Goal: Task Accomplishment & Management: Use online tool/utility

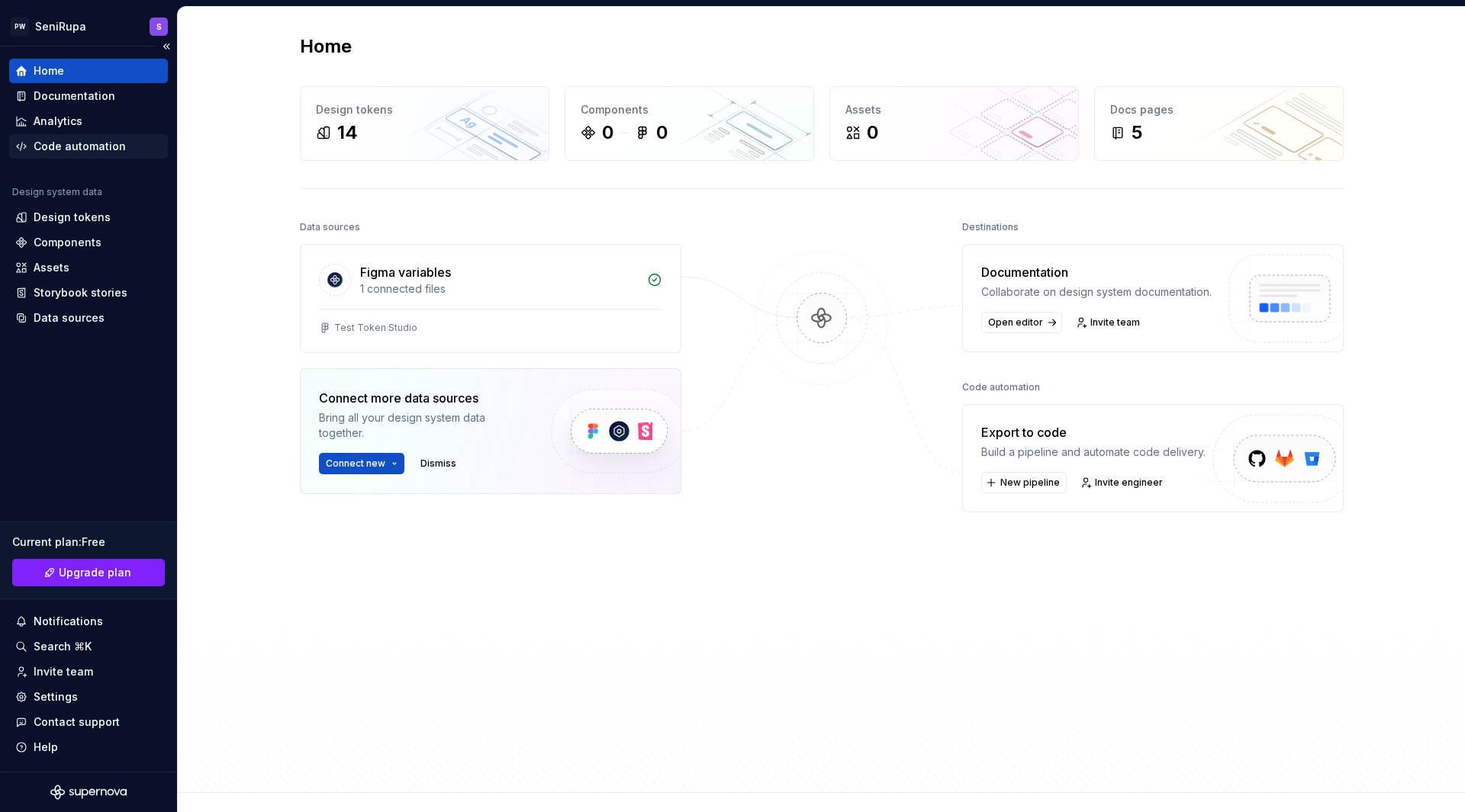
click at [88, 143] on div "Code automation" at bounding box center [79, 147] width 92 height 16
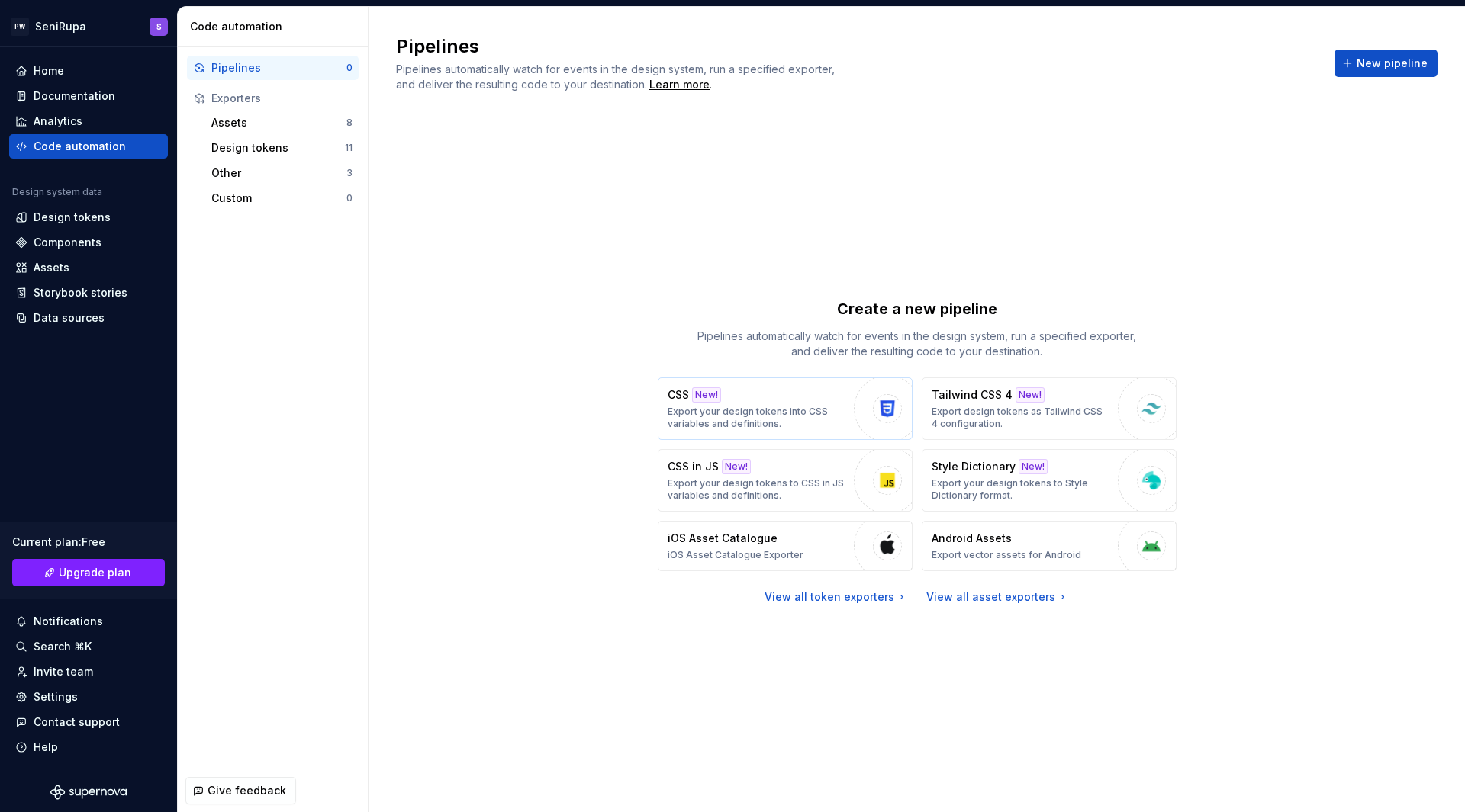
click at [791, 394] on div "CSS New! Export your design tokens into CSS variables and definitions." at bounding box center [756, 409] width 178 height 43
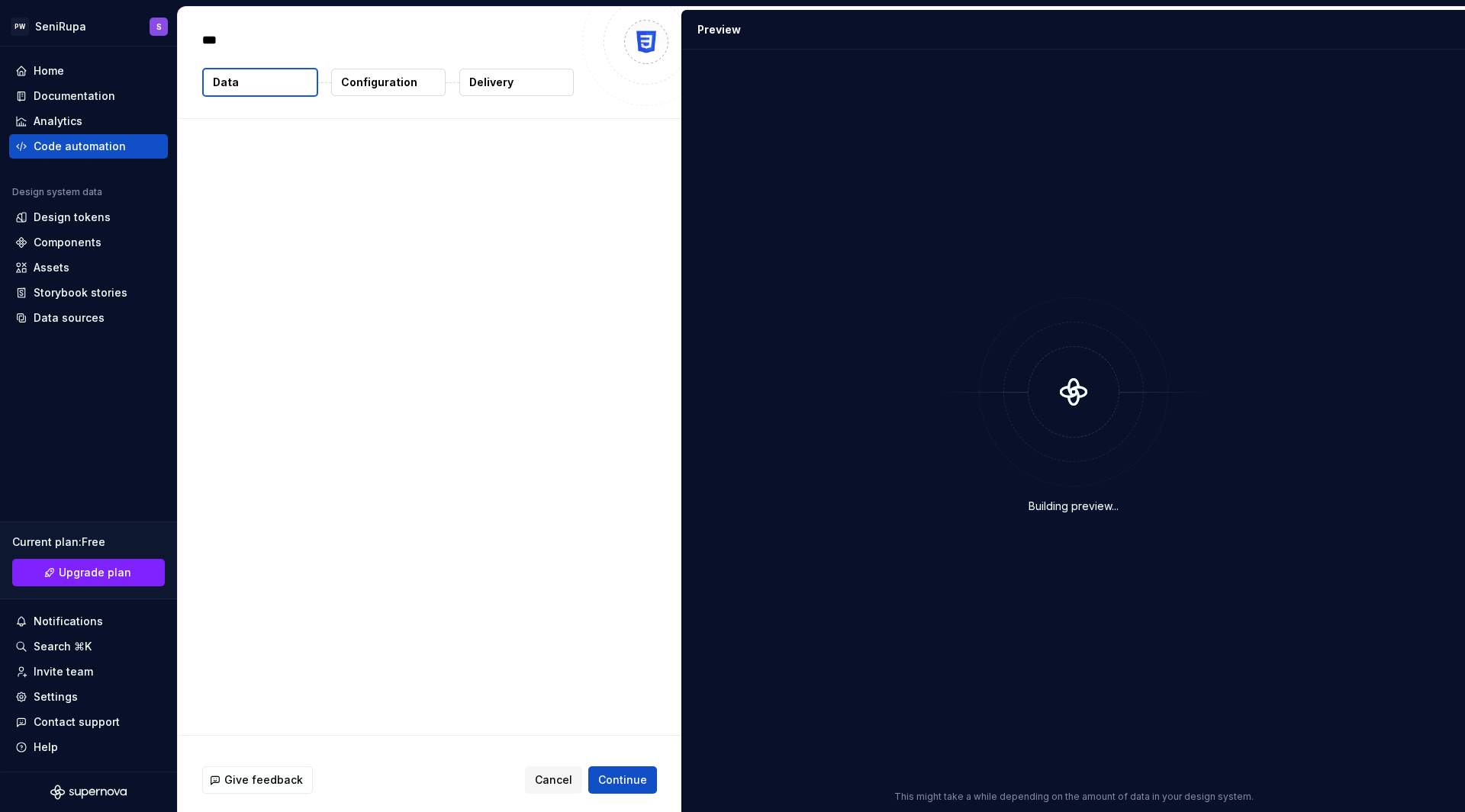
type textarea "*"
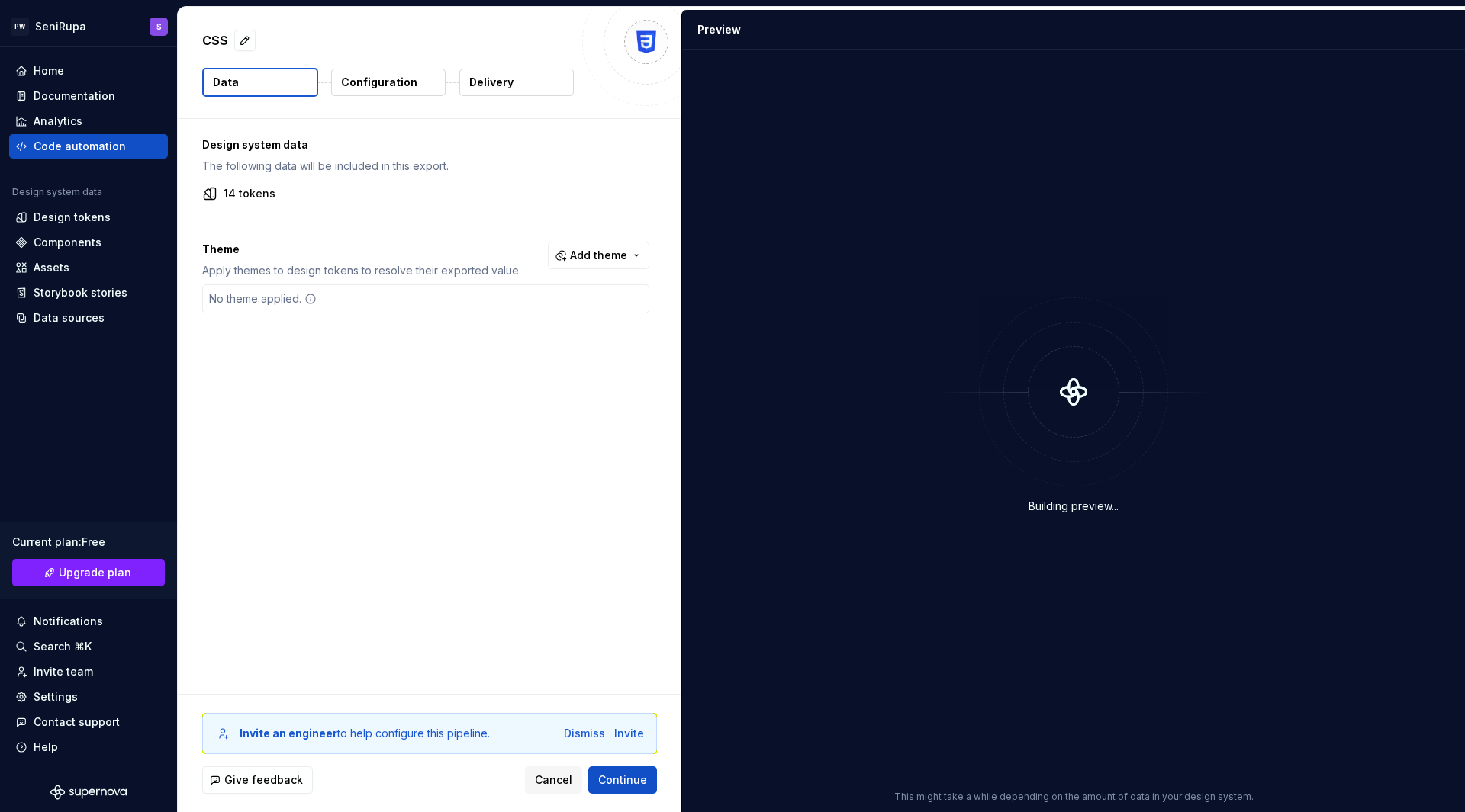
click at [387, 80] on p "Configuration" at bounding box center [379, 83] width 76 height 16
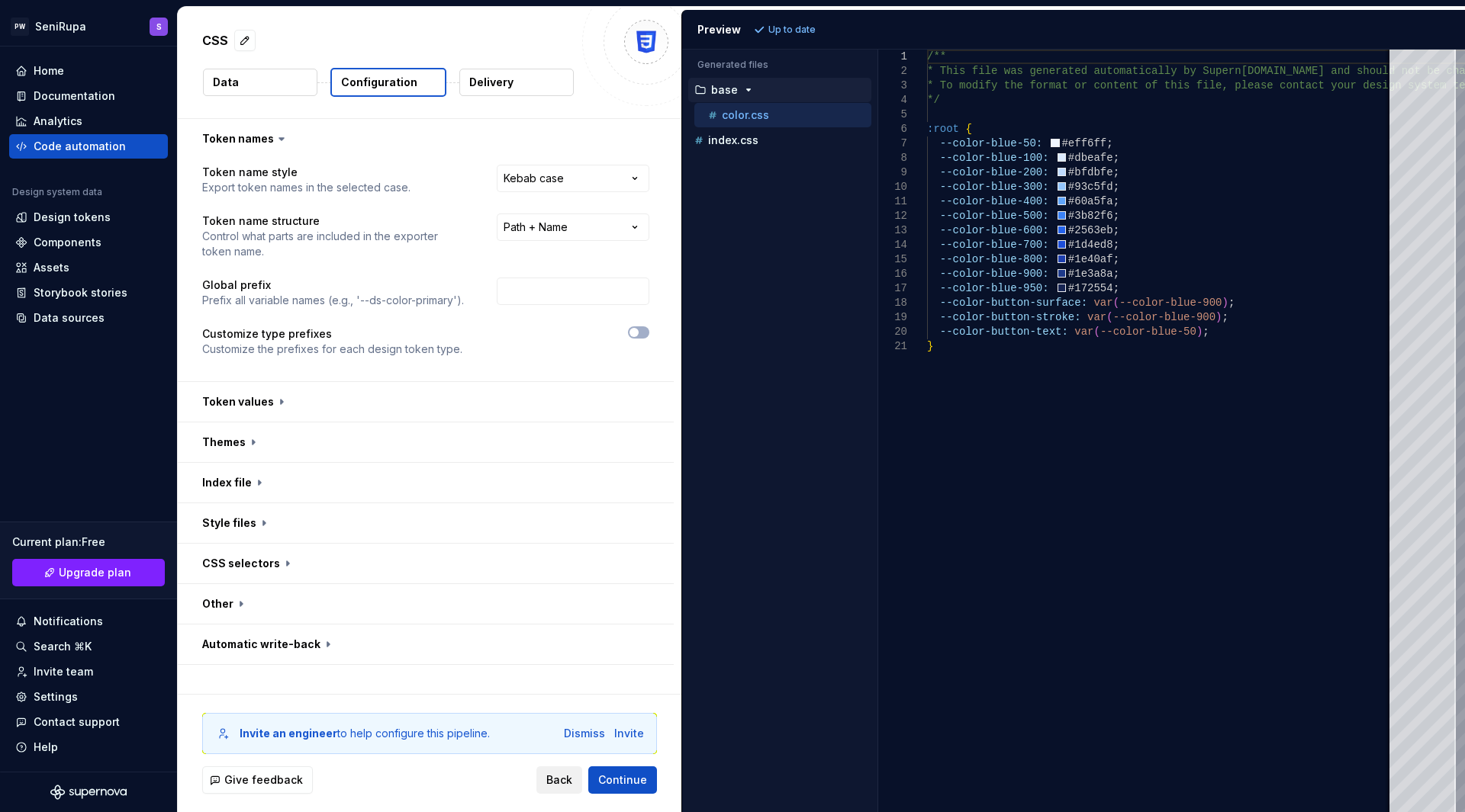
click at [559, 777] on span "Back" at bounding box center [559, 780] width 26 height 16
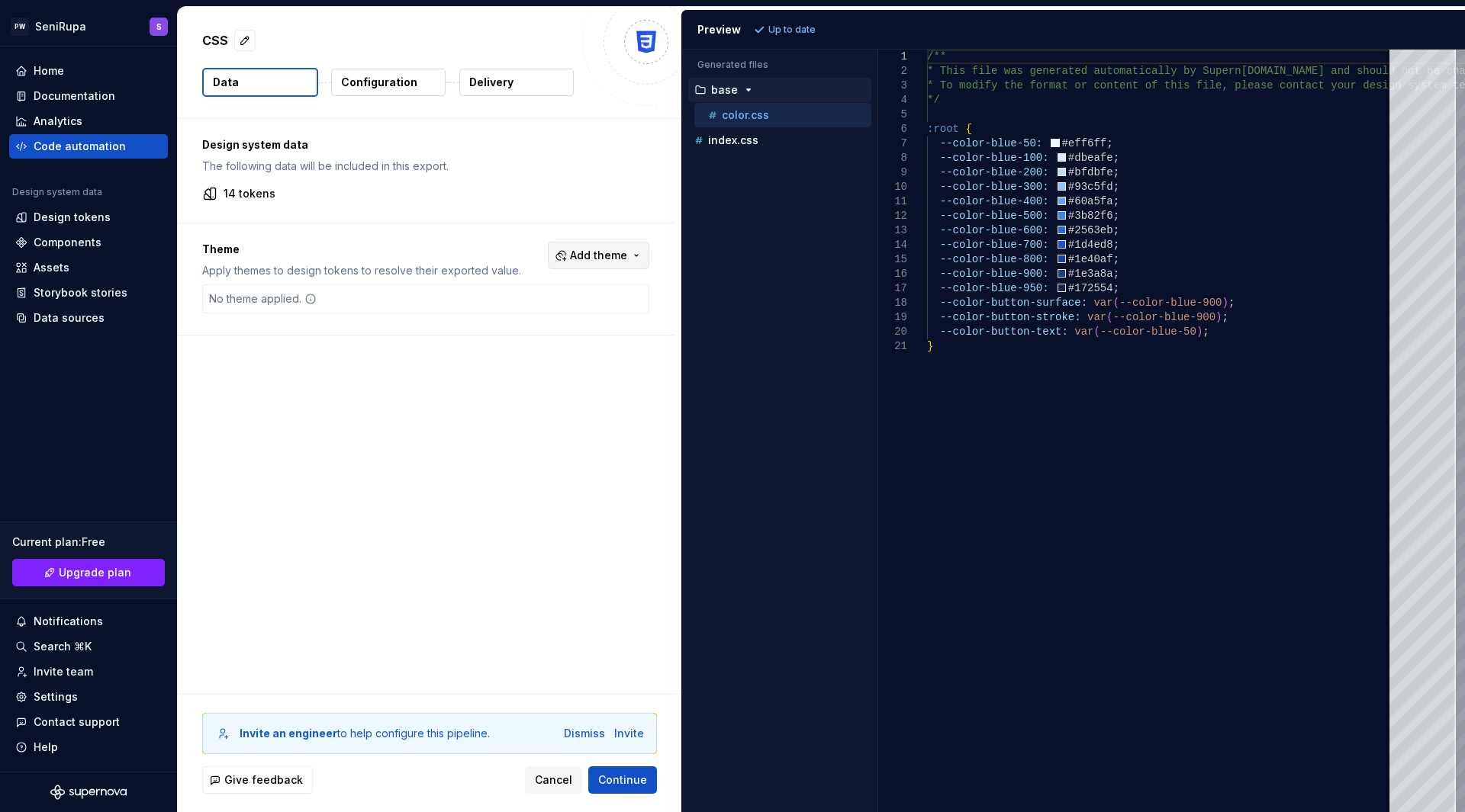
click at [617, 253] on span "Add theme" at bounding box center [598, 256] width 57 height 16
click at [617, 253] on html "PW SeniRupa S Home Documentation Analytics Code automation Design system data D…" at bounding box center [732, 406] width 1465 height 812
click at [618, 779] on span "Continue" at bounding box center [623, 780] width 49 height 16
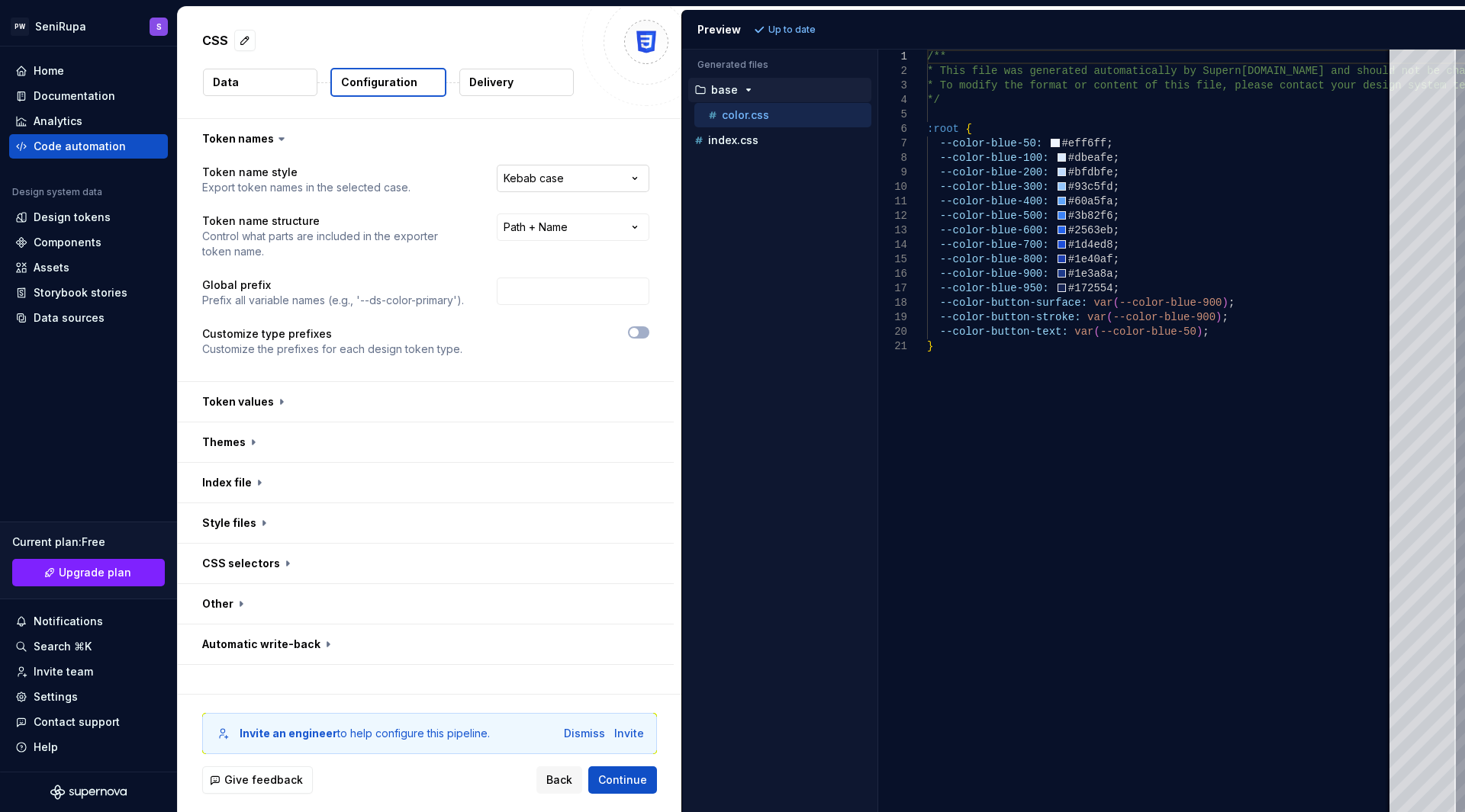
click at [576, 173] on html "**********" at bounding box center [732, 406] width 1465 height 812
click at [595, 184] on html "**********" at bounding box center [732, 406] width 1465 height 812
click at [558, 403] on button "button" at bounding box center [425, 402] width 496 height 40
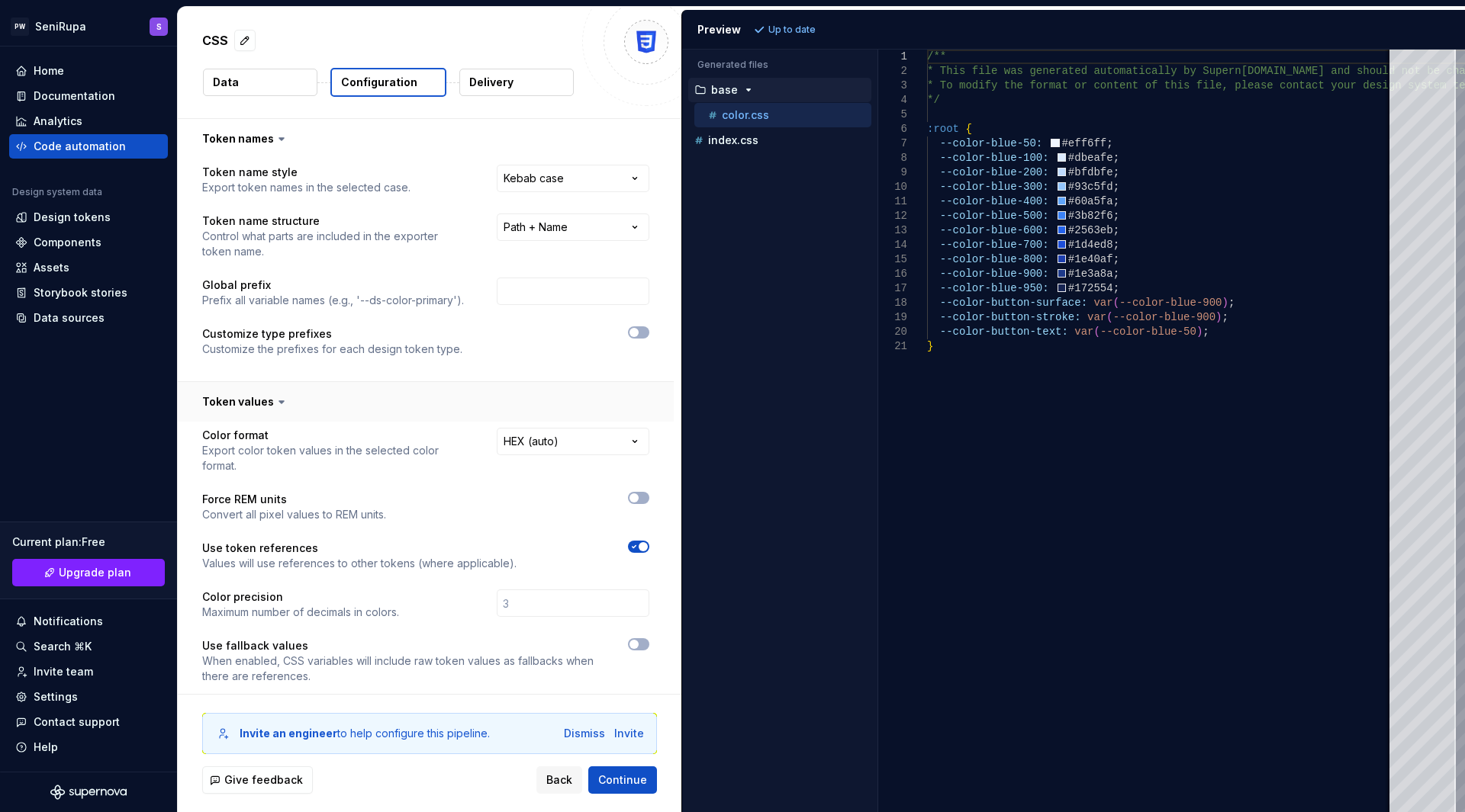
click at [558, 403] on button "button" at bounding box center [425, 402] width 496 height 40
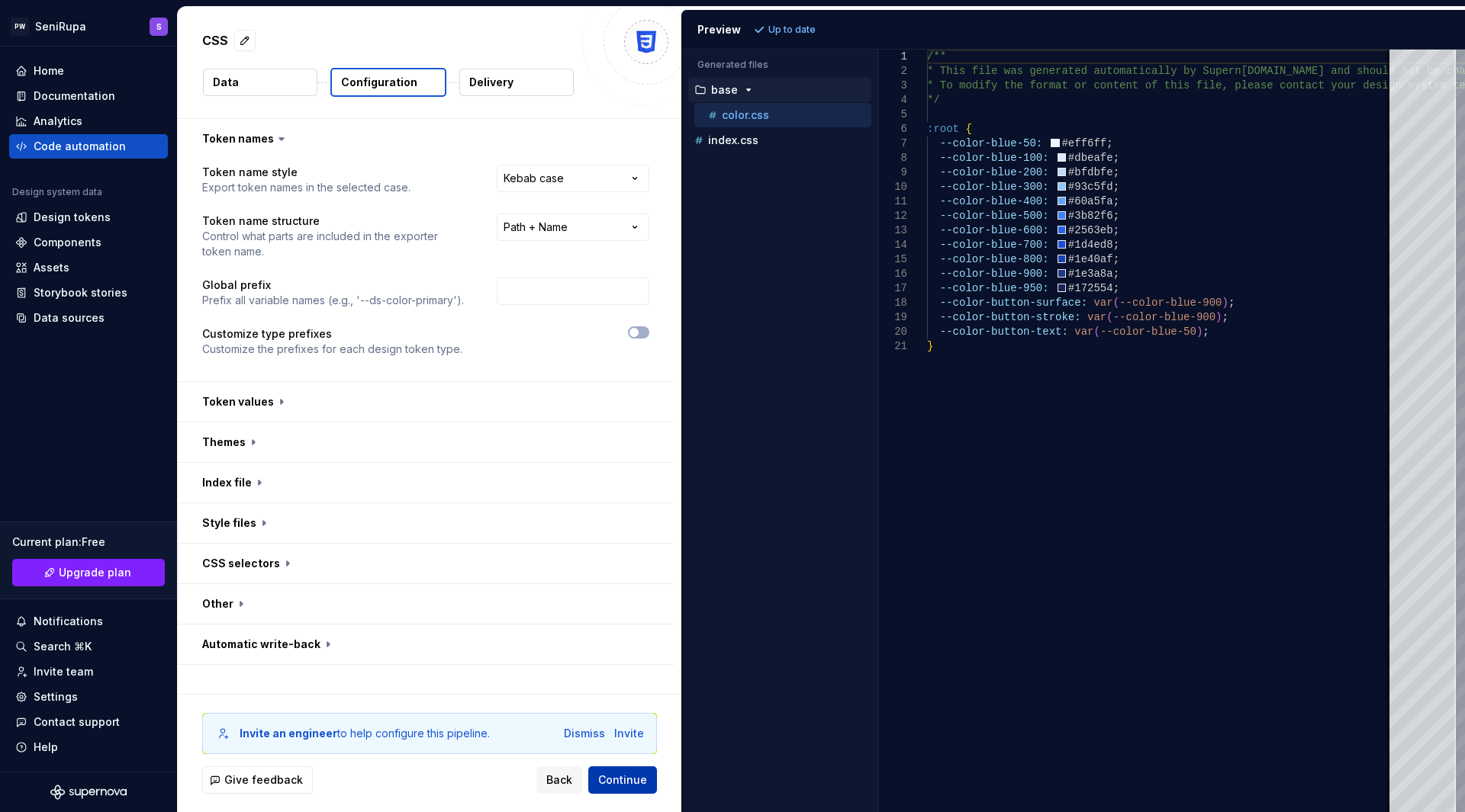
click at [623, 780] on span "Continue" at bounding box center [623, 780] width 49 height 16
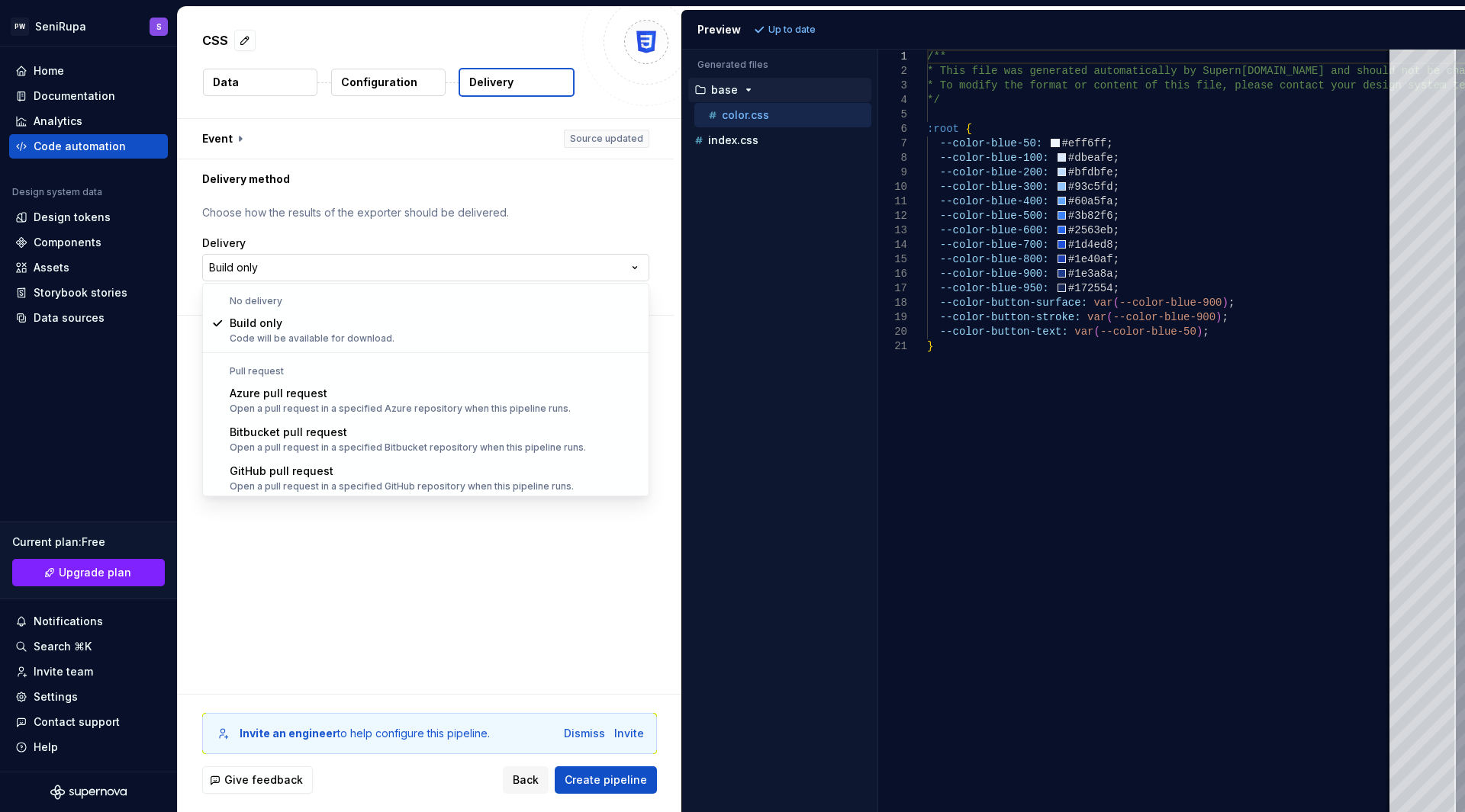
click at [428, 271] on html "**********" at bounding box center [732, 406] width 1465 height 812
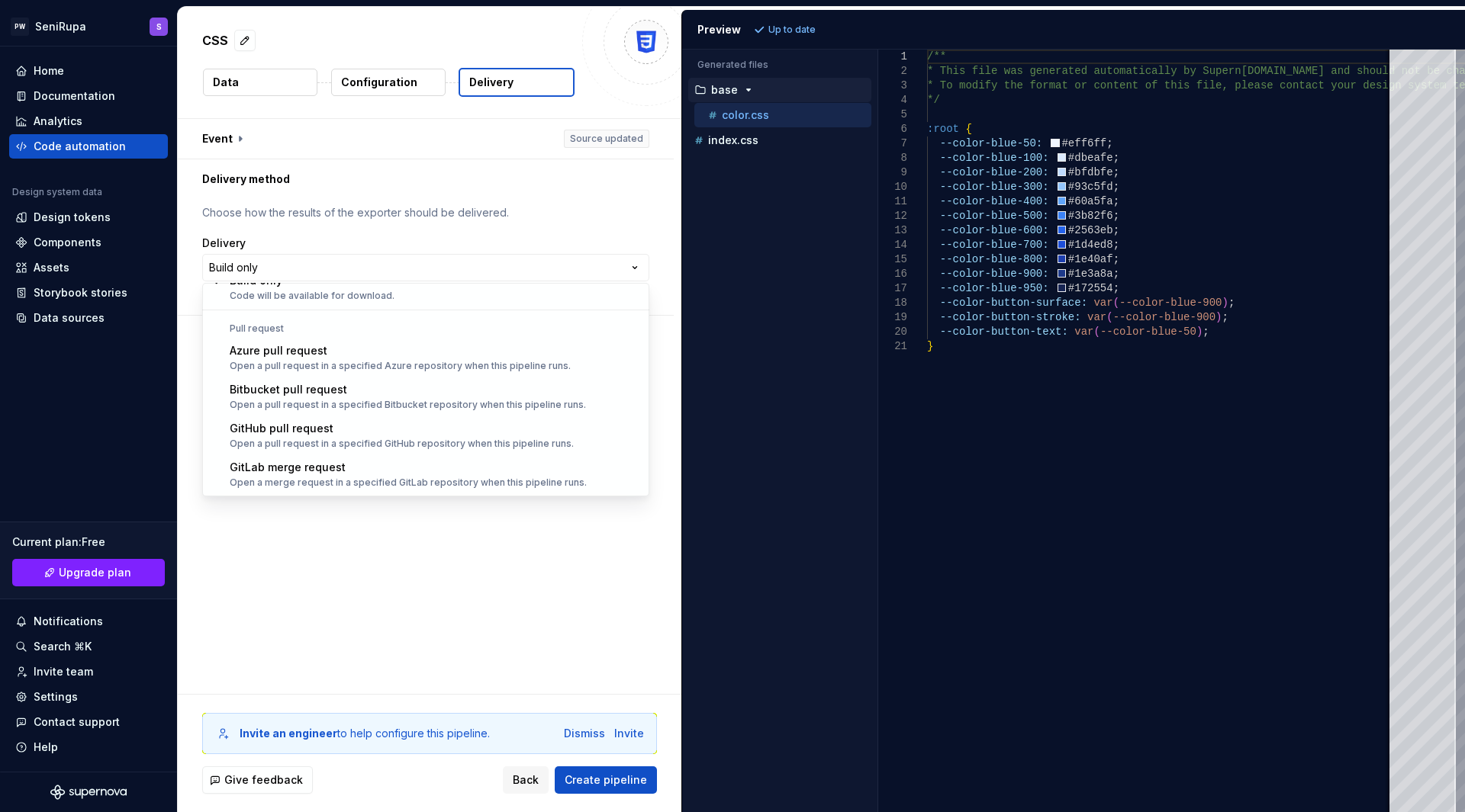
select select "******"
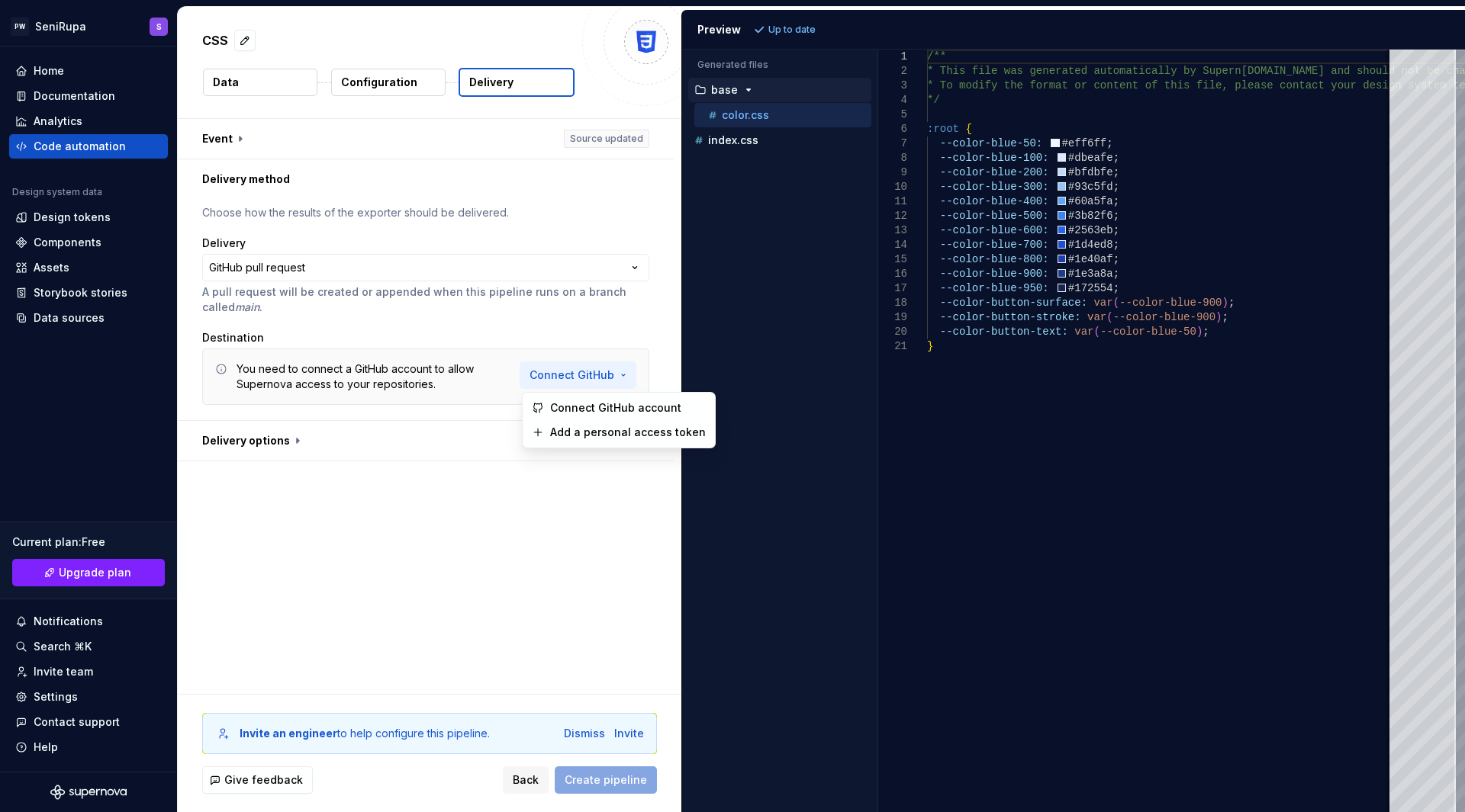
click at [594, 369] on html "**********" at bounding box center [732, 406] width 1465 height 812
click at [587, 430] on span "Add a personal access token" at bounding box center [628, 433] width 155 height 16
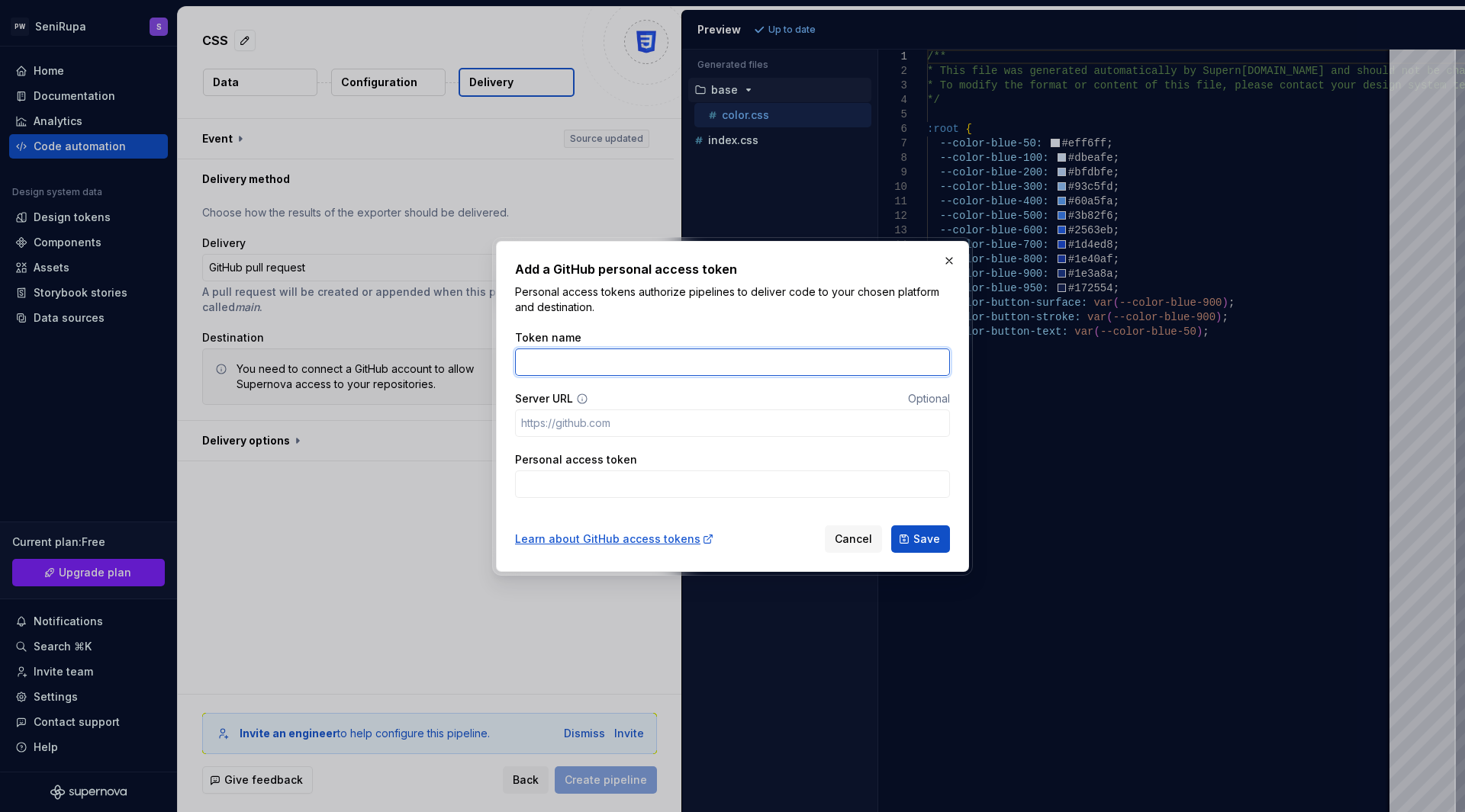
click at [761, 369] on input "Token name" at bounding box center [732, 362] width 435 height 28
click at [531, 362] on input "MyTestingToken" at bounding box center [732, 362] width 435 height 28
type input "MyTestingToken"
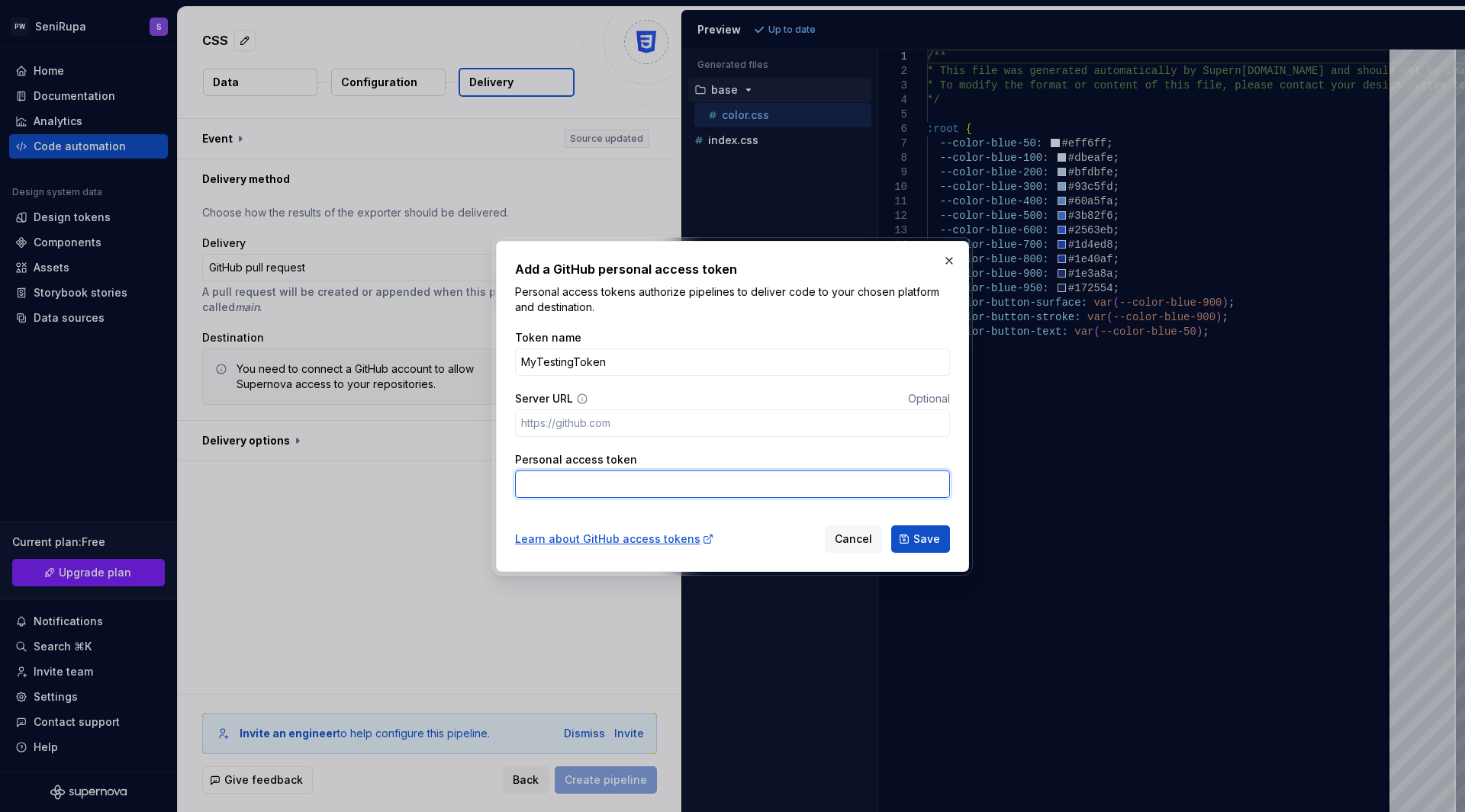
click at [629, 485] on input "Personal access token" at bounding box center [732, 484] width 435 height 28
paste input "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"
type input "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"
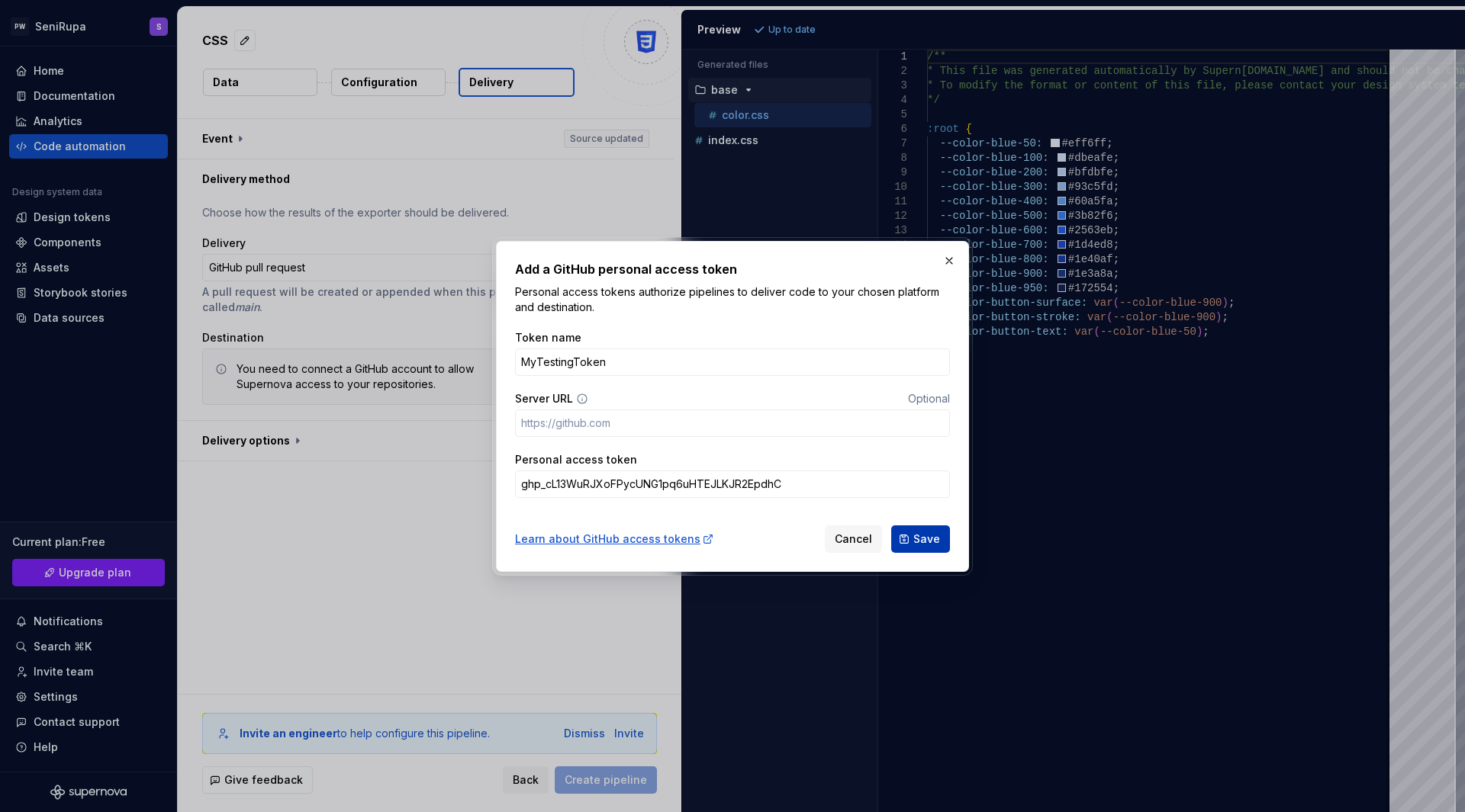
click at [927, 534] on span "Save" at bounding box center [926, 540] width 27 height 16
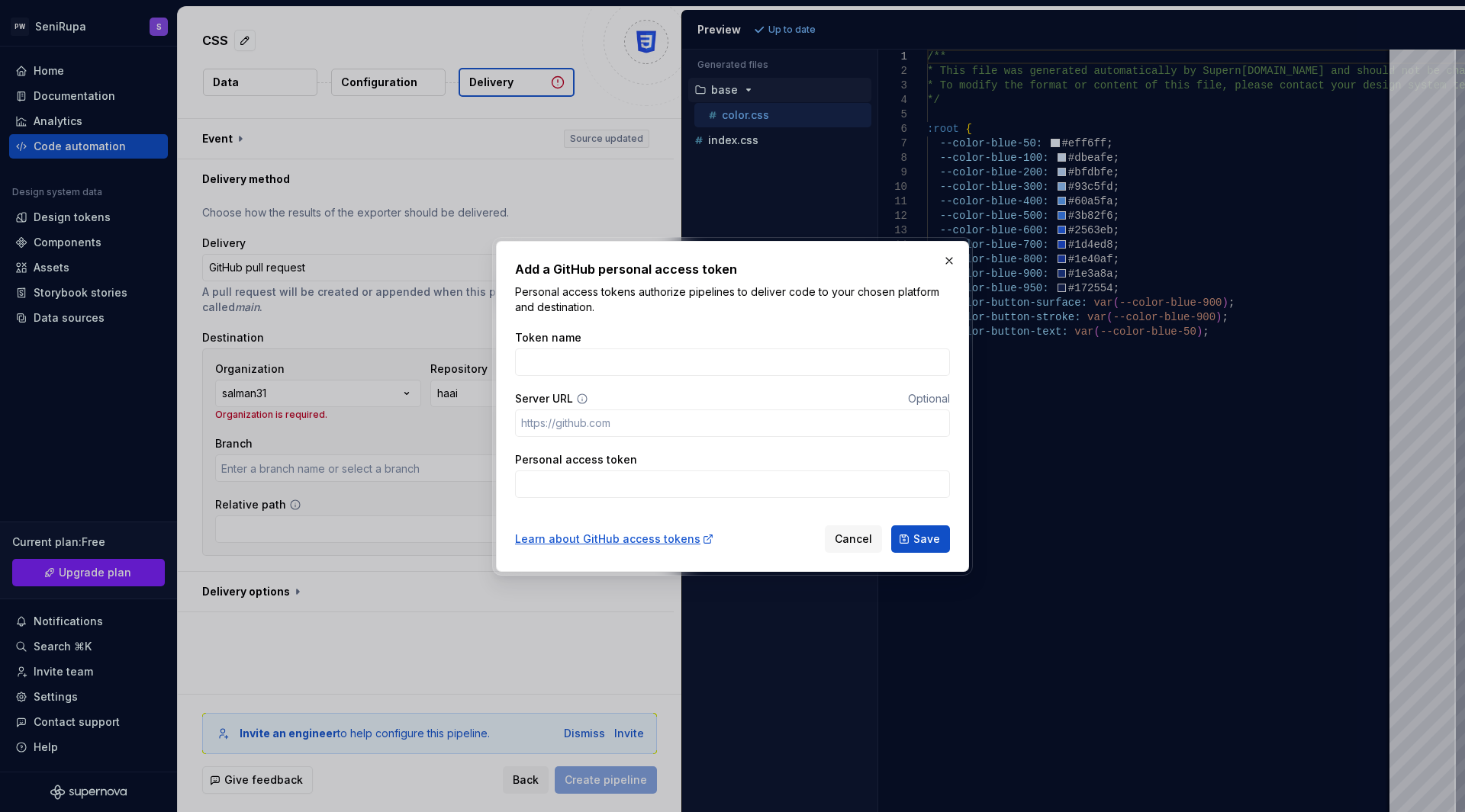
type input "main"
click at [942, 257] on button "button" at bounding box center [948, 260] width 22 height 22
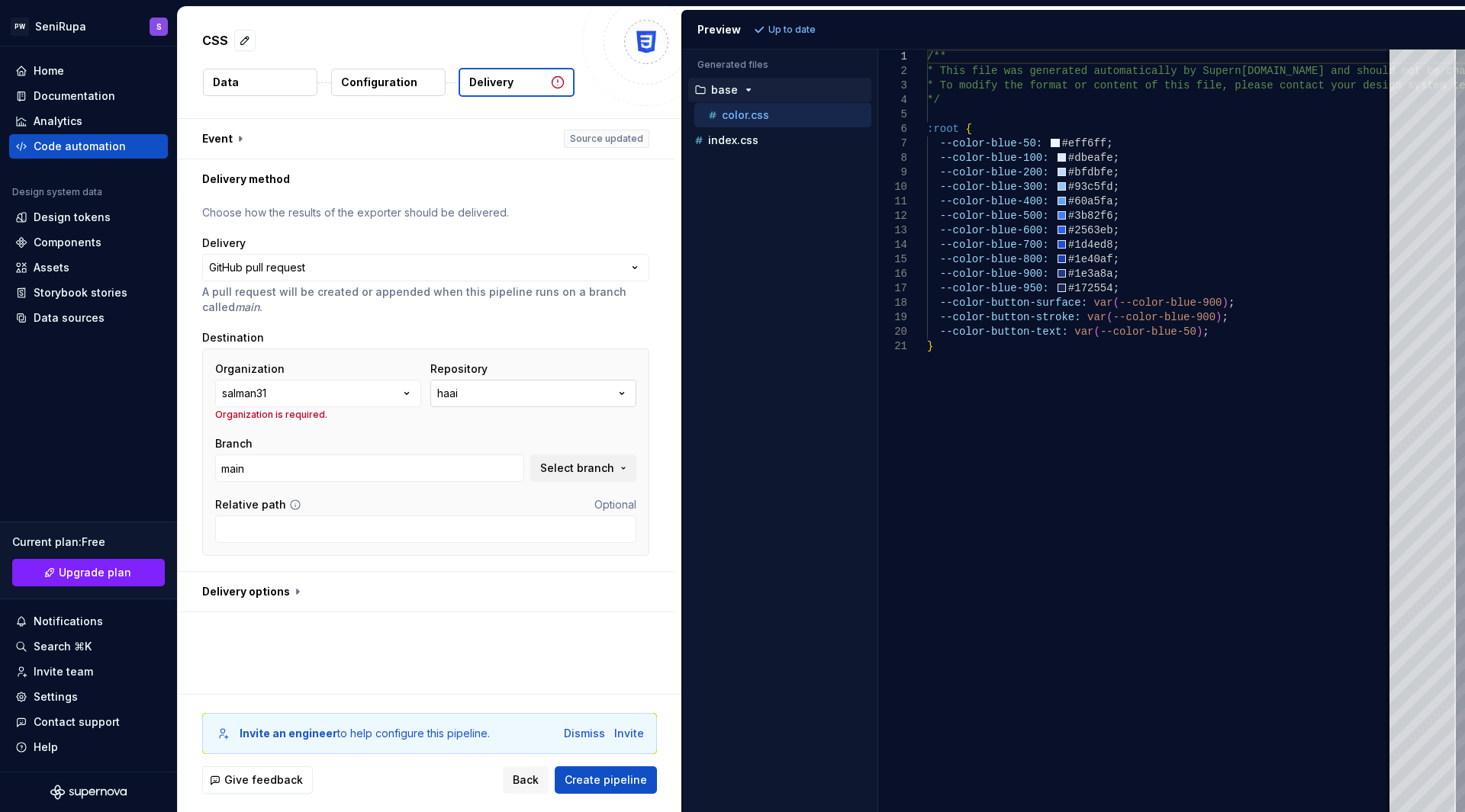
click at [480, 397] on button "haai" at bounding box center [533, 394] width 206 height 28
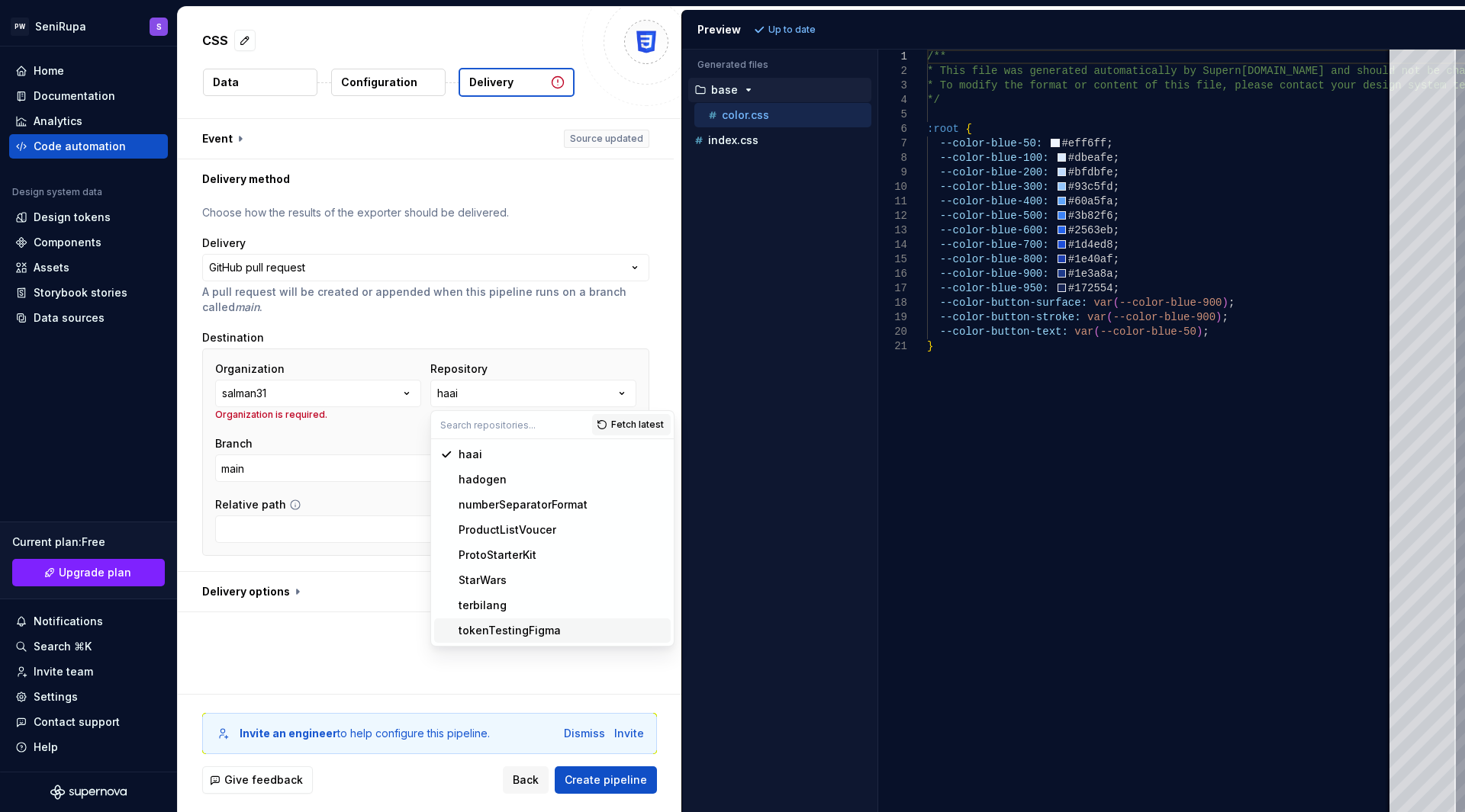
click at [573, 631] on div "tokenTestingFigma" at bounding box center [561, 631] width 206 height 16
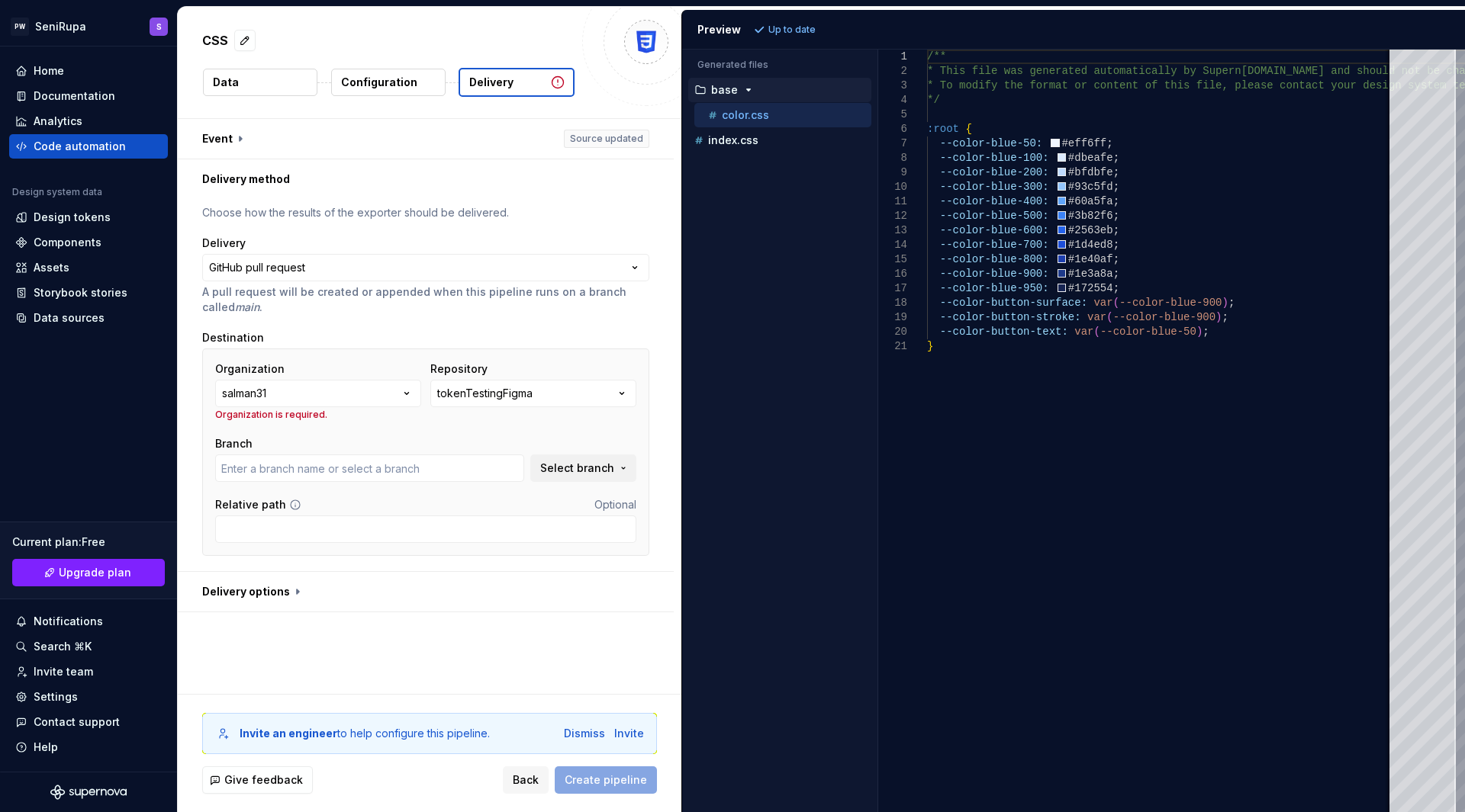
type input "main"
click at [611, 784] on span "Create pipeline" at bounding box center [606, 780] width 83 height 16
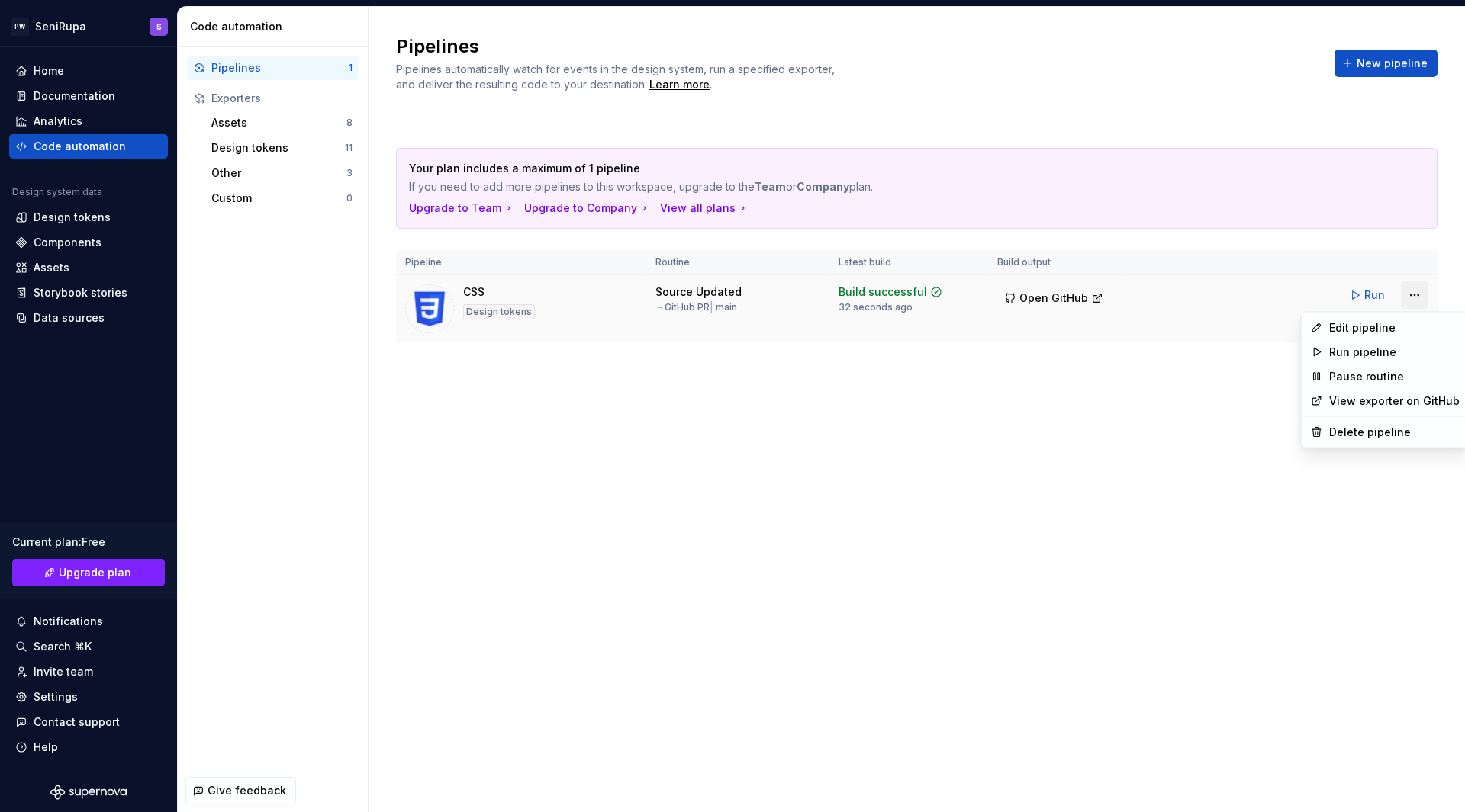
click at [1416, 294] on html "PW SeniRupa S Home Documentation Analytics Code automation Design system data D…" at bounding box center [732, 406] width 1465 height 812
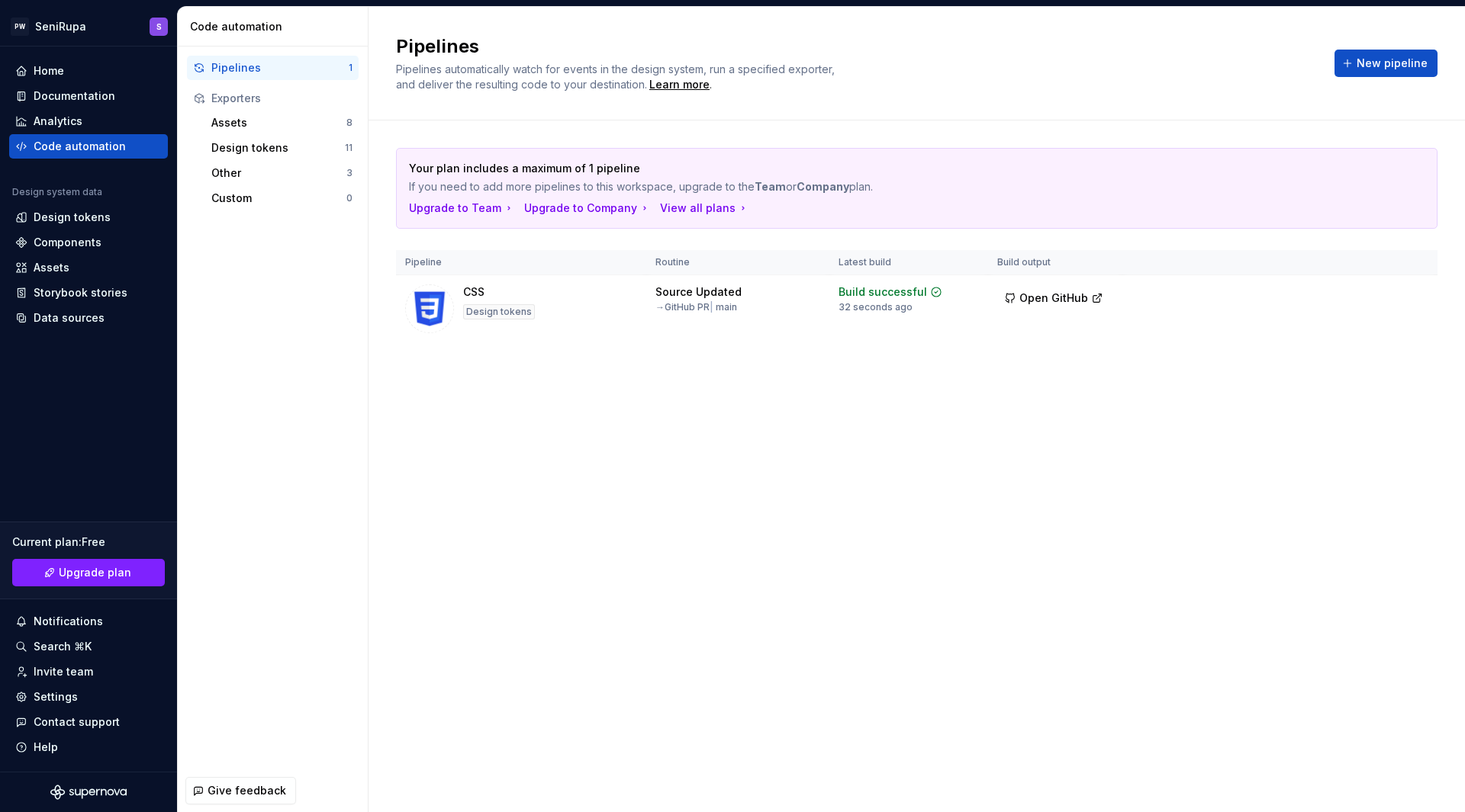
click at [703, 294] on html "PW SeniRupa S Home Documentation Analytics Code automation Design system data D…" at bounding box center [732, 406] width 1465 height 812
drag, startPoint x: 479, startPoint y: 288, endPoint x: 706, endPoint y: 290, distance: 227.0
click at [706, 290] on tr "CSS Design tokens Source Updated → GitHub PR | main Build successful 57 seconds…" at bounding box center [917, 309] width 1042 height 68
click at [1411, 293] on html "PW SeniRupa S Home Documentation Analytics Code automation Design system data D…" at bounding box center [732, 406] width 1465 height 812
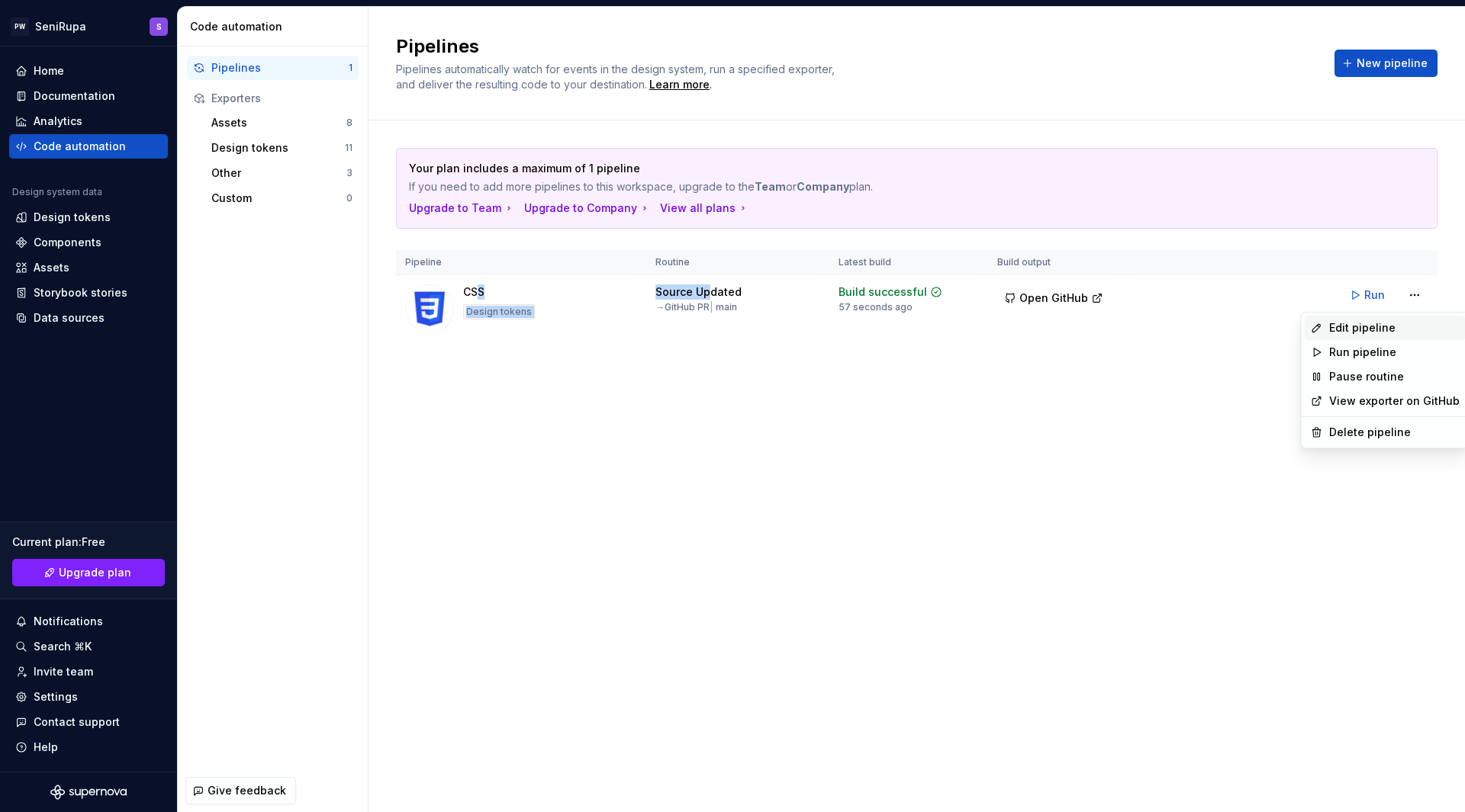
click at [1350, 327] on div "Edit pipeline" at bounding box center [1393, 328] width 130 height 16
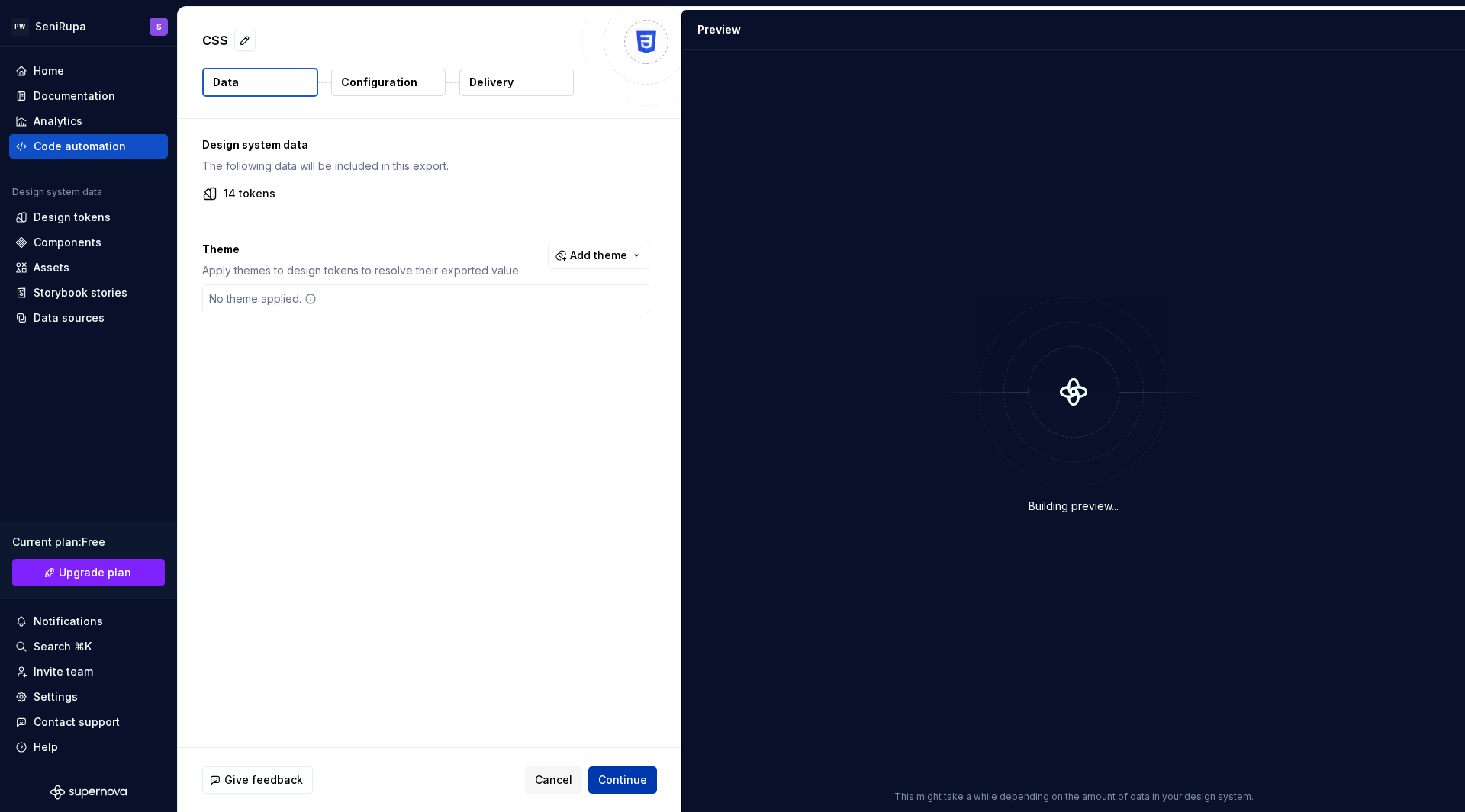
click at [631, 778] on span "Continue" at bounding box center [623, 780] width 49 height 16
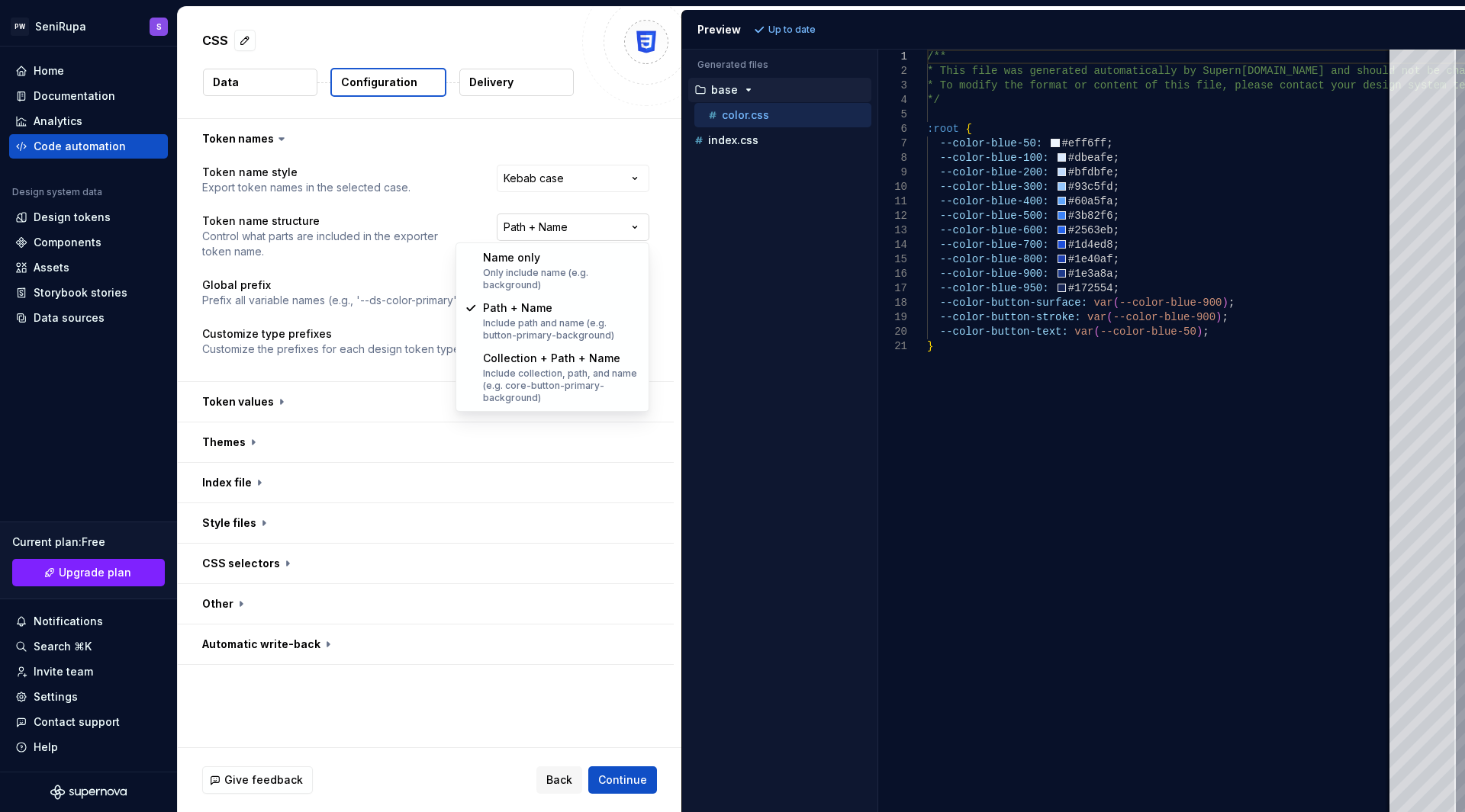
click at [579, 234] on html "**********" at bounding box center [732, 406] width 1465 height 812
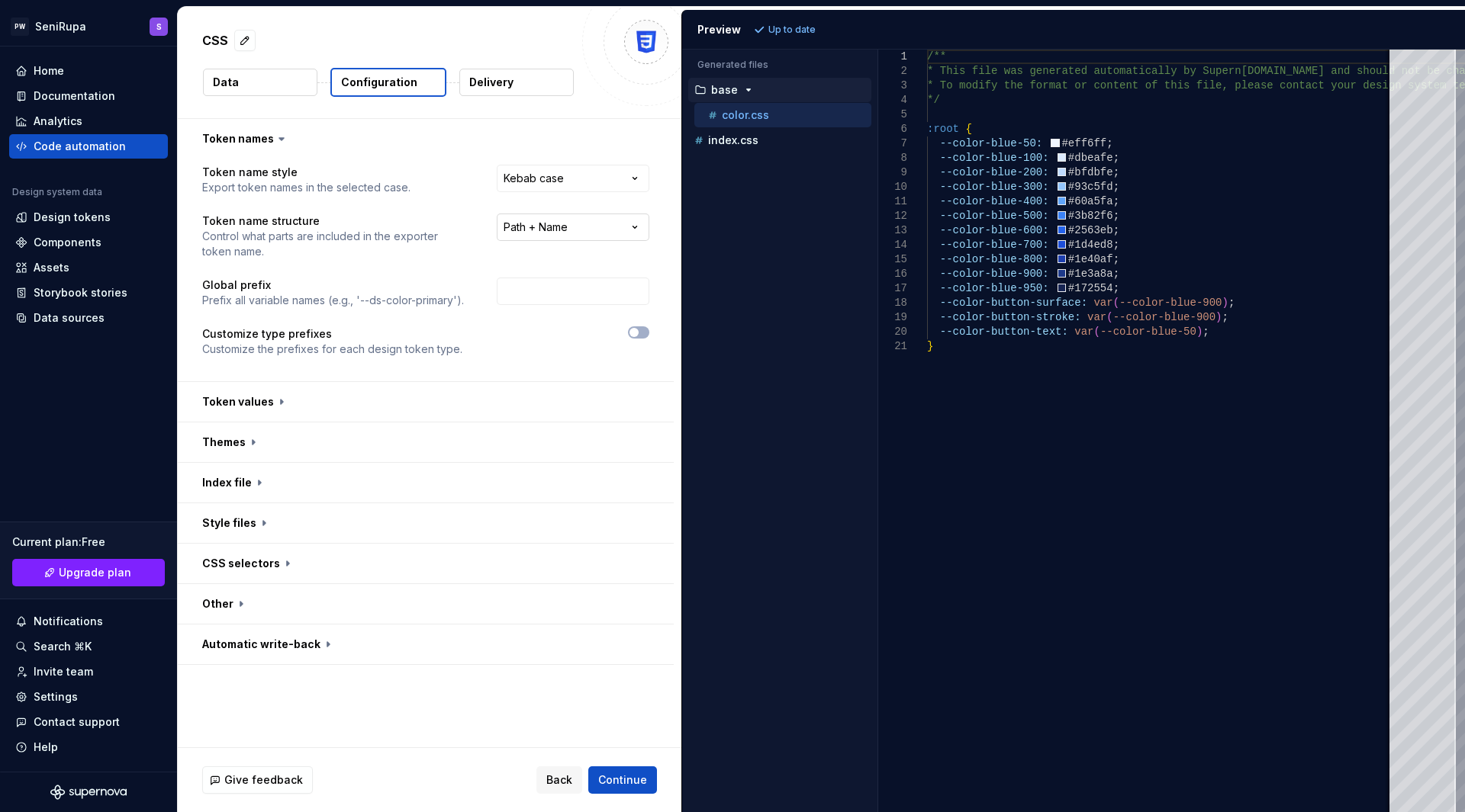
click at [579, 234] on html "**********" at bounding box center [732, 406] width 1465 height 812
click at [640, 778] on span "Continue" at bounding box center [623, 780] width 49 height 16
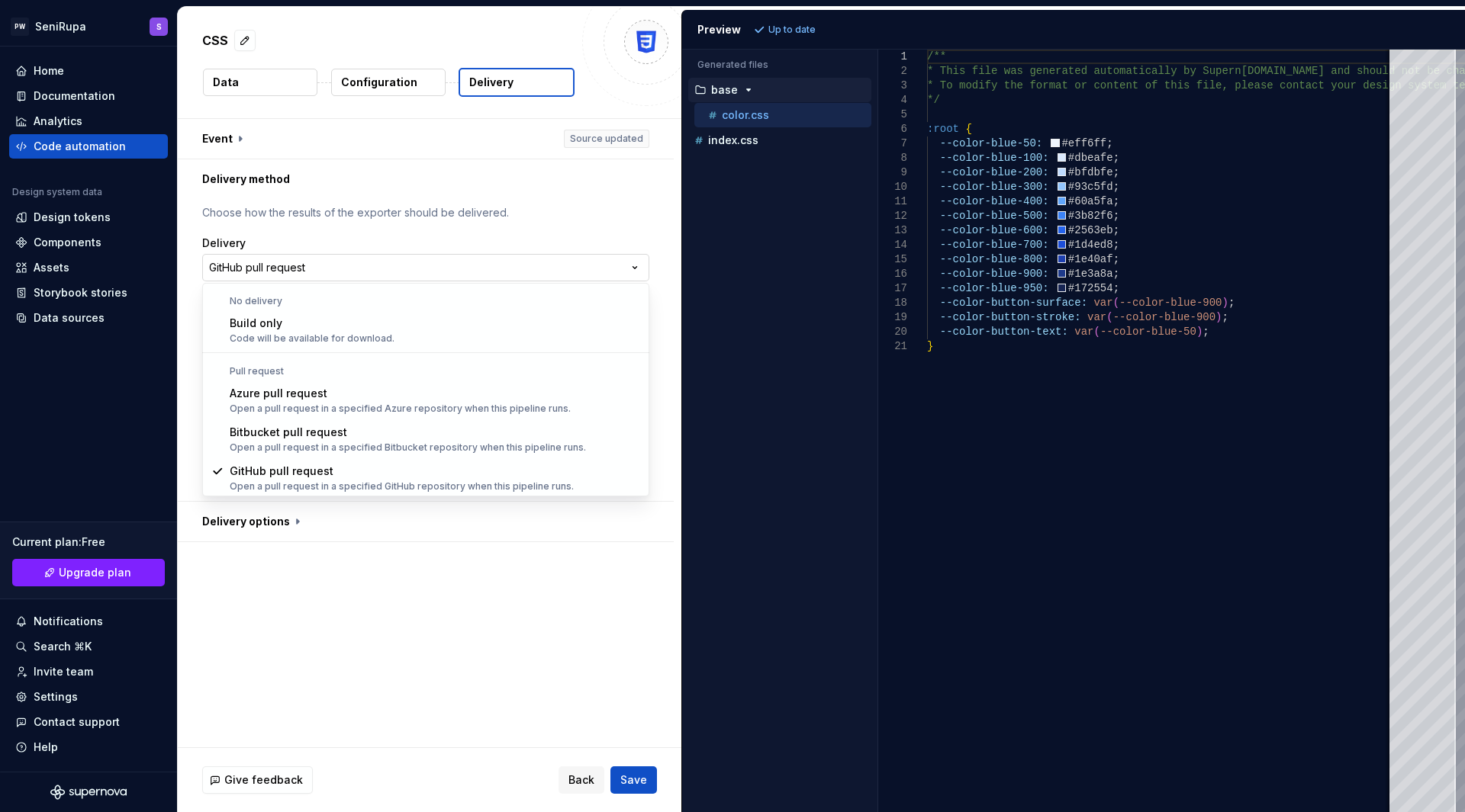
scroll to position [1, 0]
click at [611, 268] on html "**********" at bounding box center [732, 406] width 1465 height 812
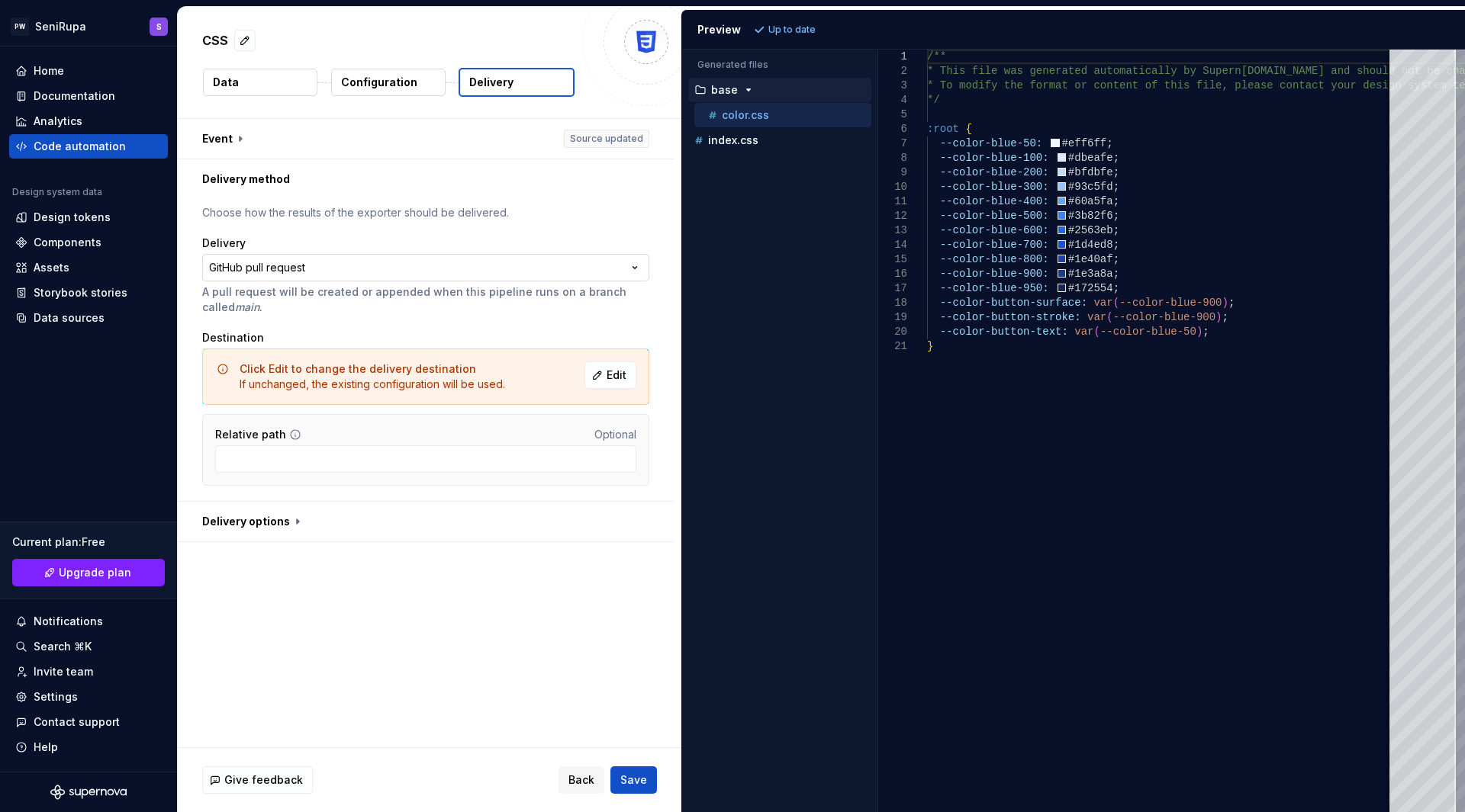
click at [611, 268] on html "**********" at bounding box center [732, 406] width 1465 height 812
click at [624, 372] on span "Edit" at bounding box center [616, 375] width 20 height 16
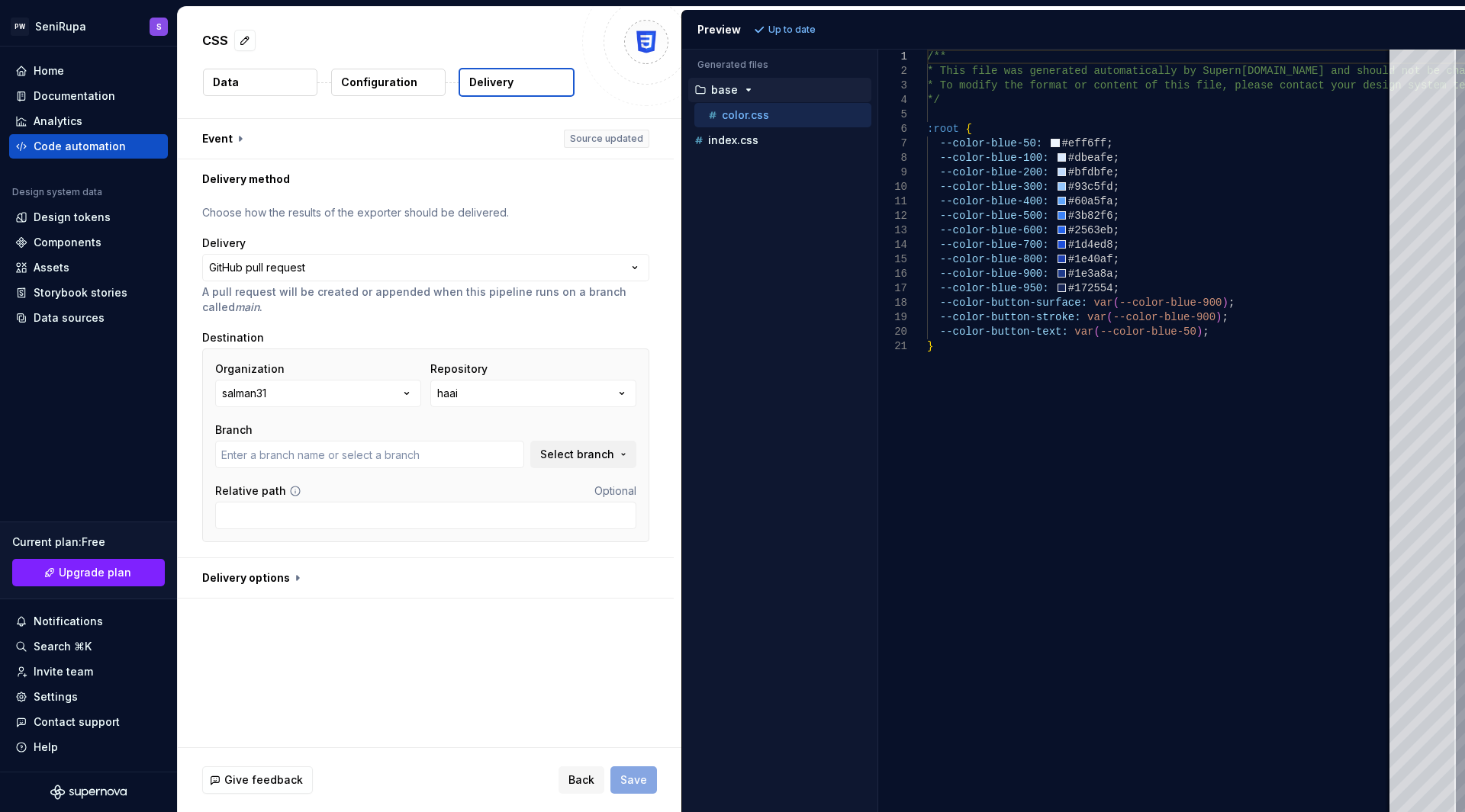
type input "main"
click at [566, 457] on span "Select branch" at bounding box center [577, 454] width 74 height 16
click at [254, 578] on button "button" at bounding box center [425, 578] width 496 height 40
type textarea "*"
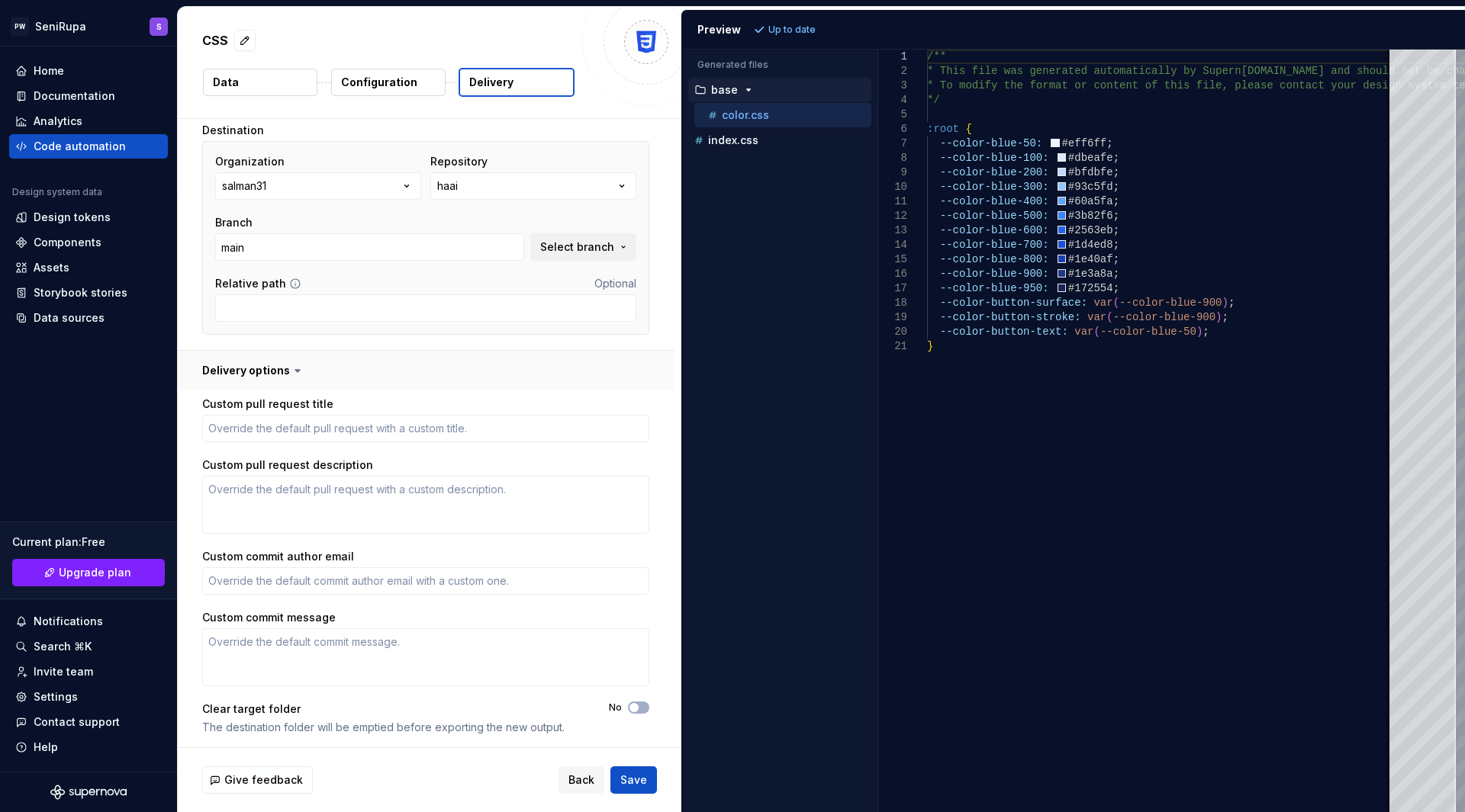
scroll to position [211, 0]
click at [583, 780] on span "Back" at bounding box center [581, 780] width 26 height 16
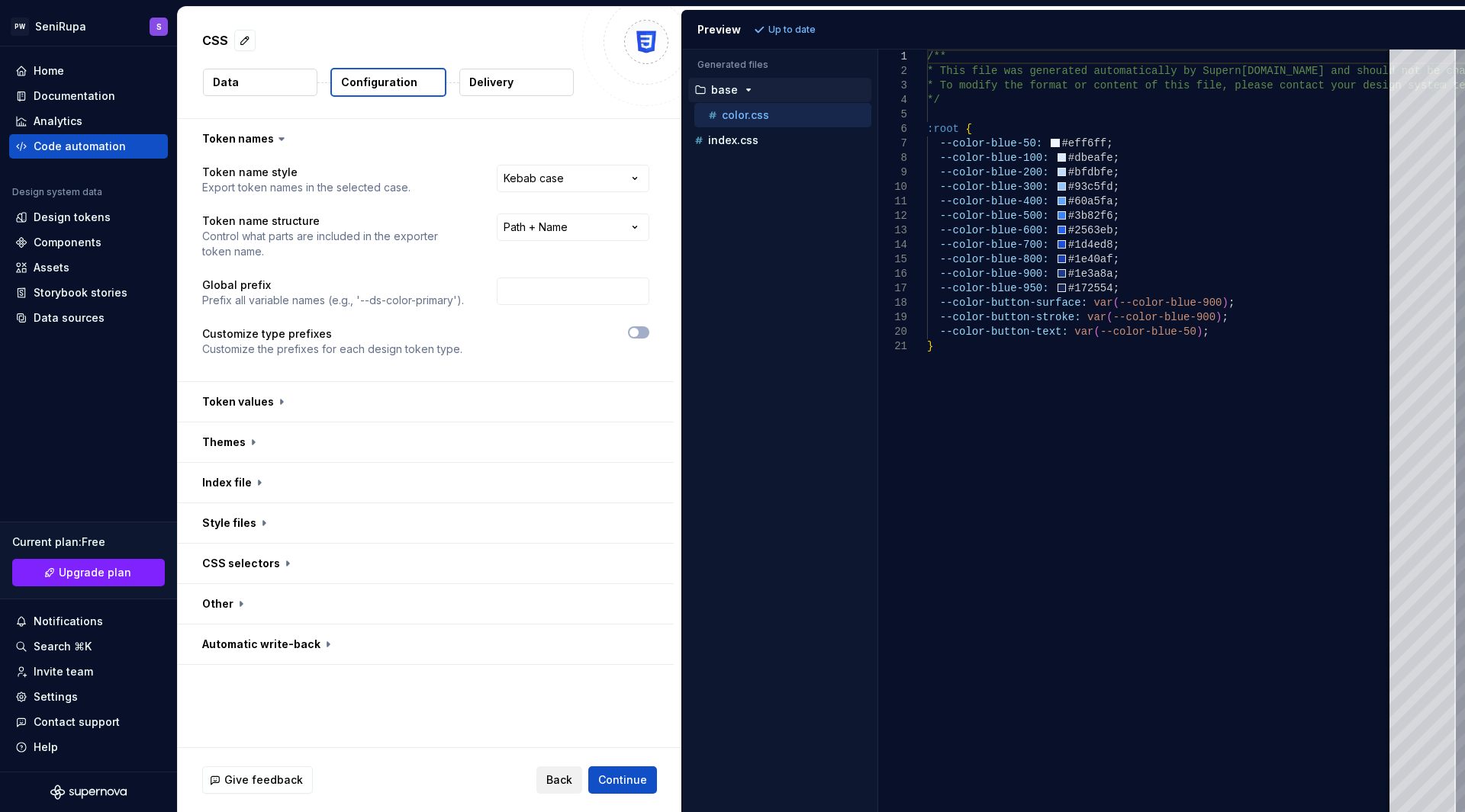
click at [560, 781] on span "Back" at bounding box center [559, 780] width 26 height 16
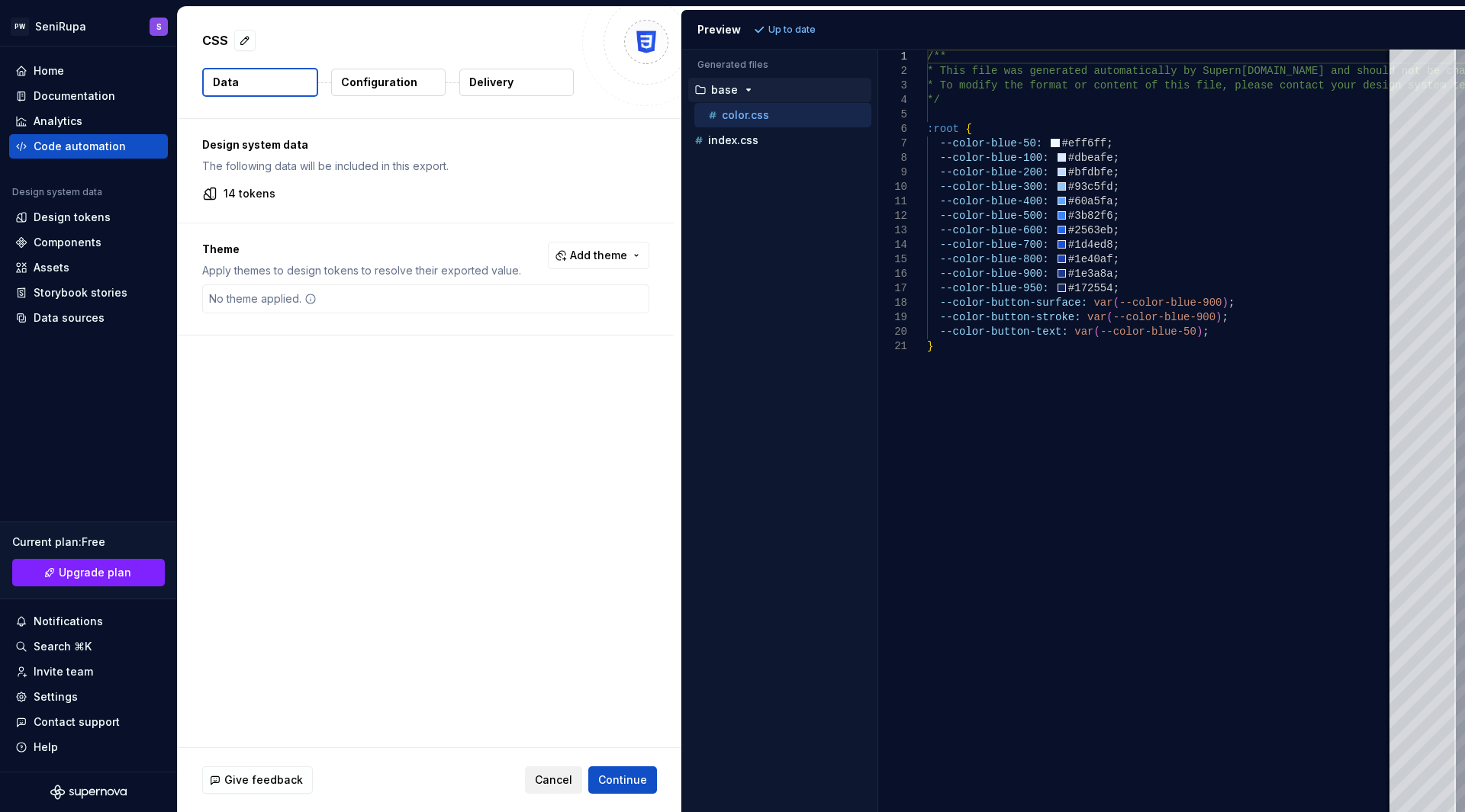
click at [560, 781] on span "Cancel" at bounding box center [553, 780] width 37 height 16
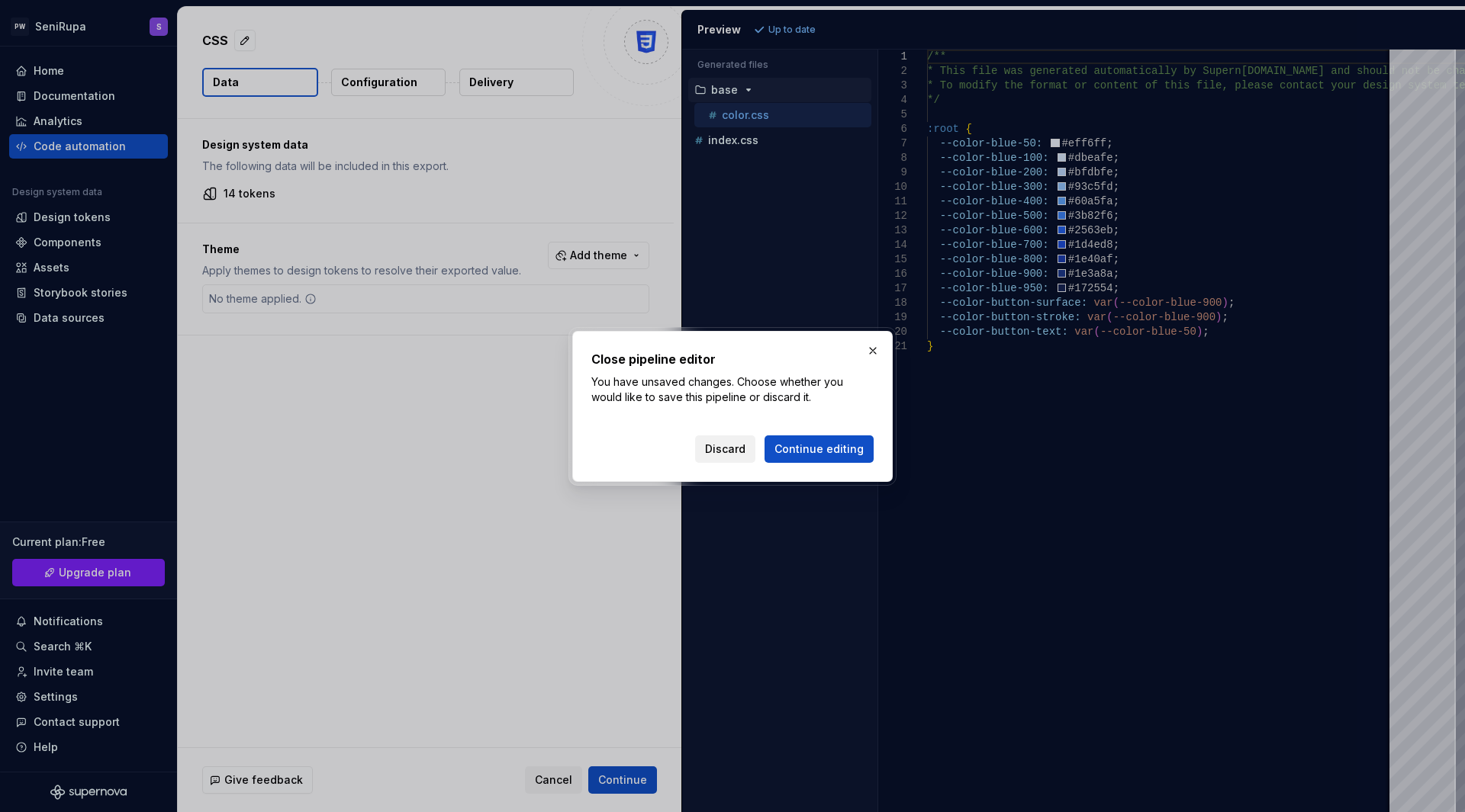
click at [705, 459] on button "Discard" at bounding box center [725, 449] width 60 height 28
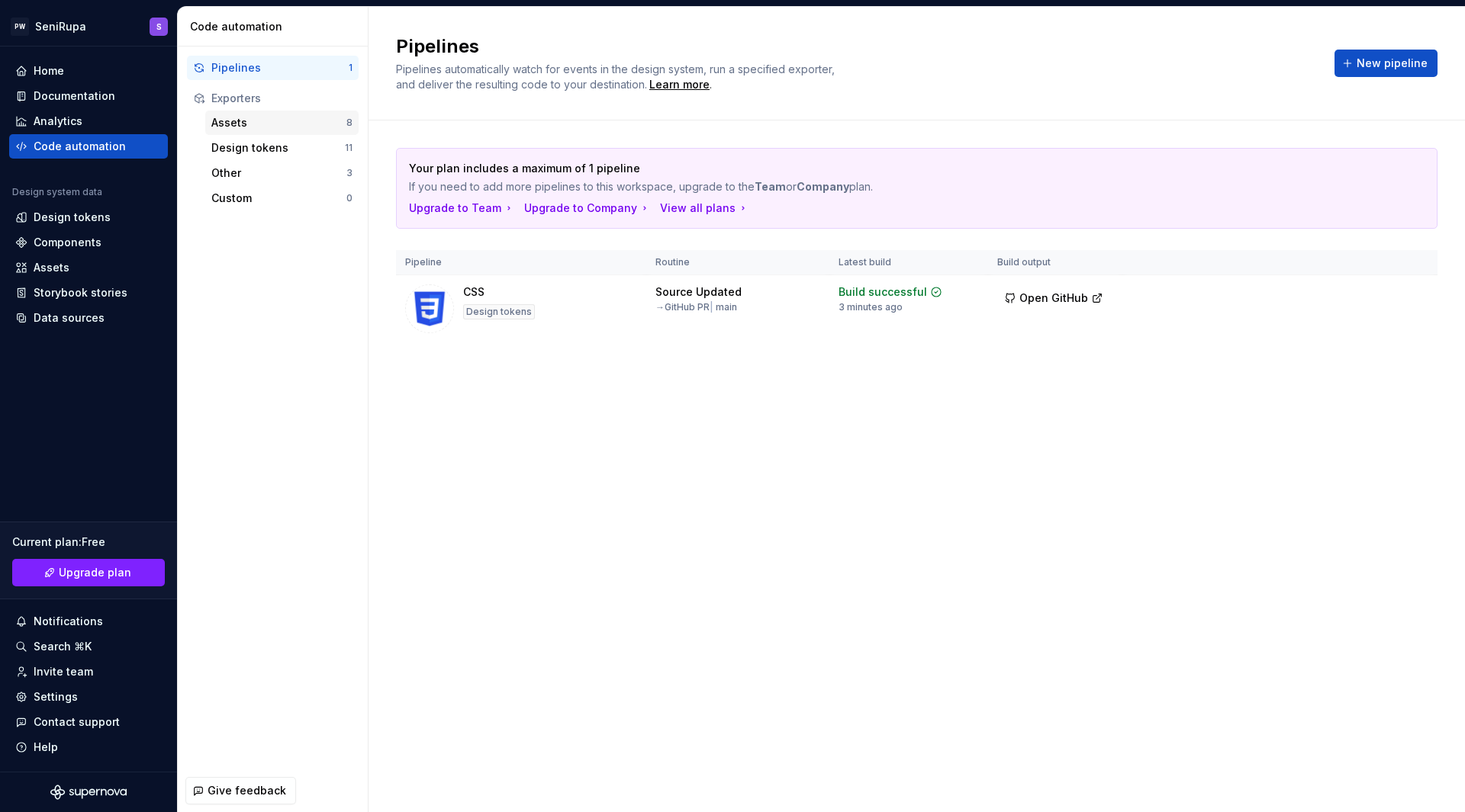
click at [235, 122] on div "Assets" at bounding box center [279, 123] width 135 height 16
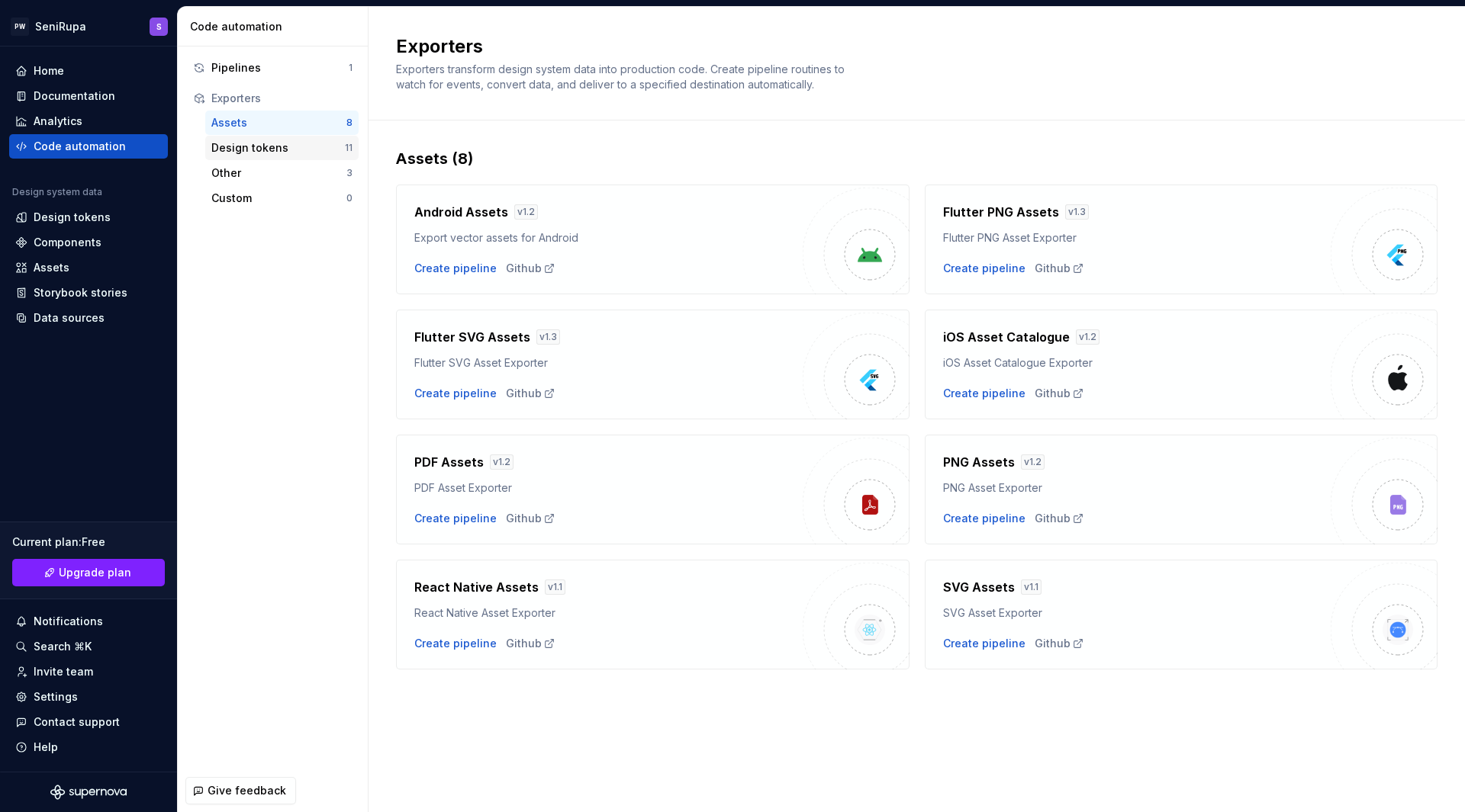
click at [254, 148] on div "Design tokens" at bounding box center [278, 148] width 134 height 16
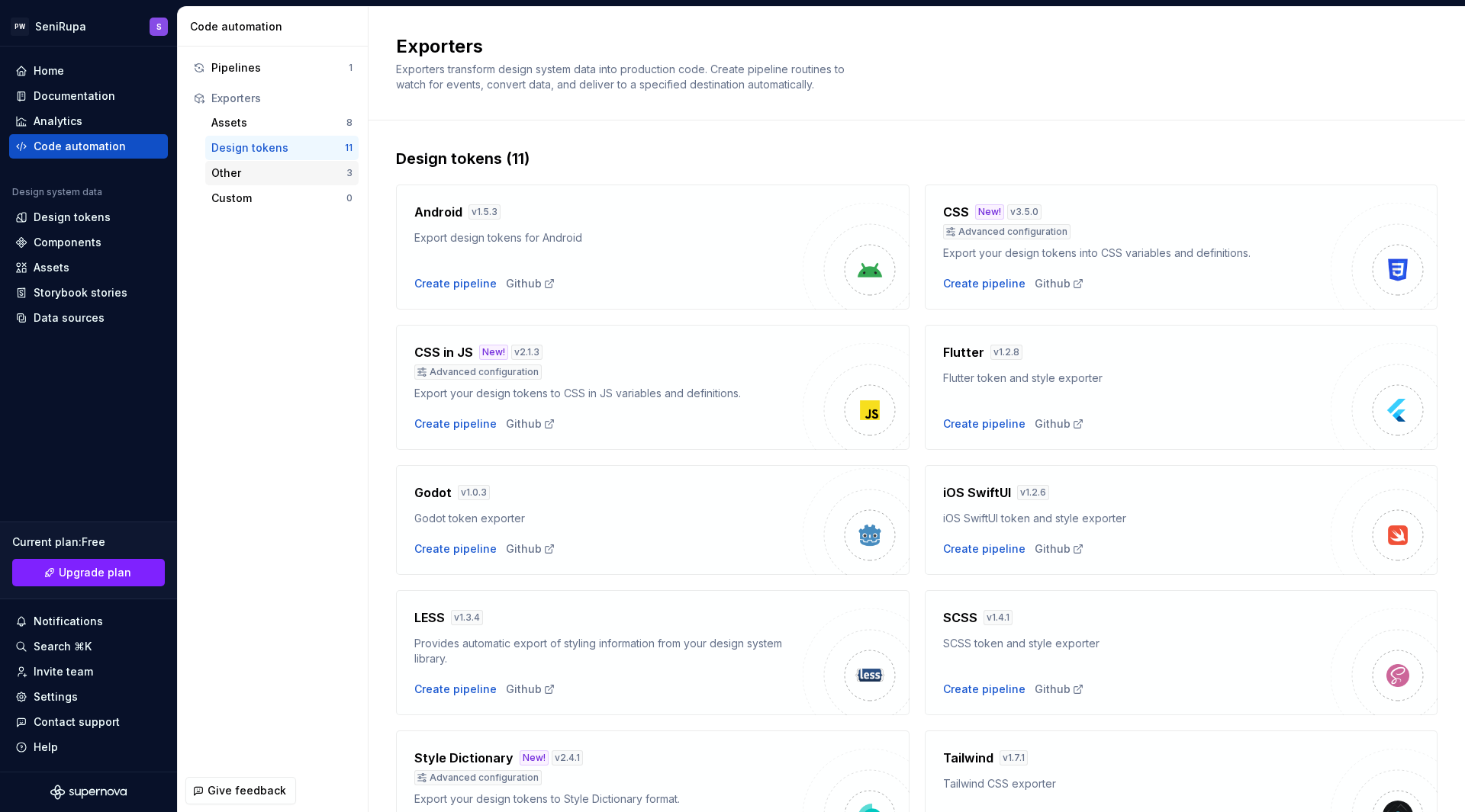
click at [277, 169] on div "Other" at bounding box center [279, 173] width 135 height 16
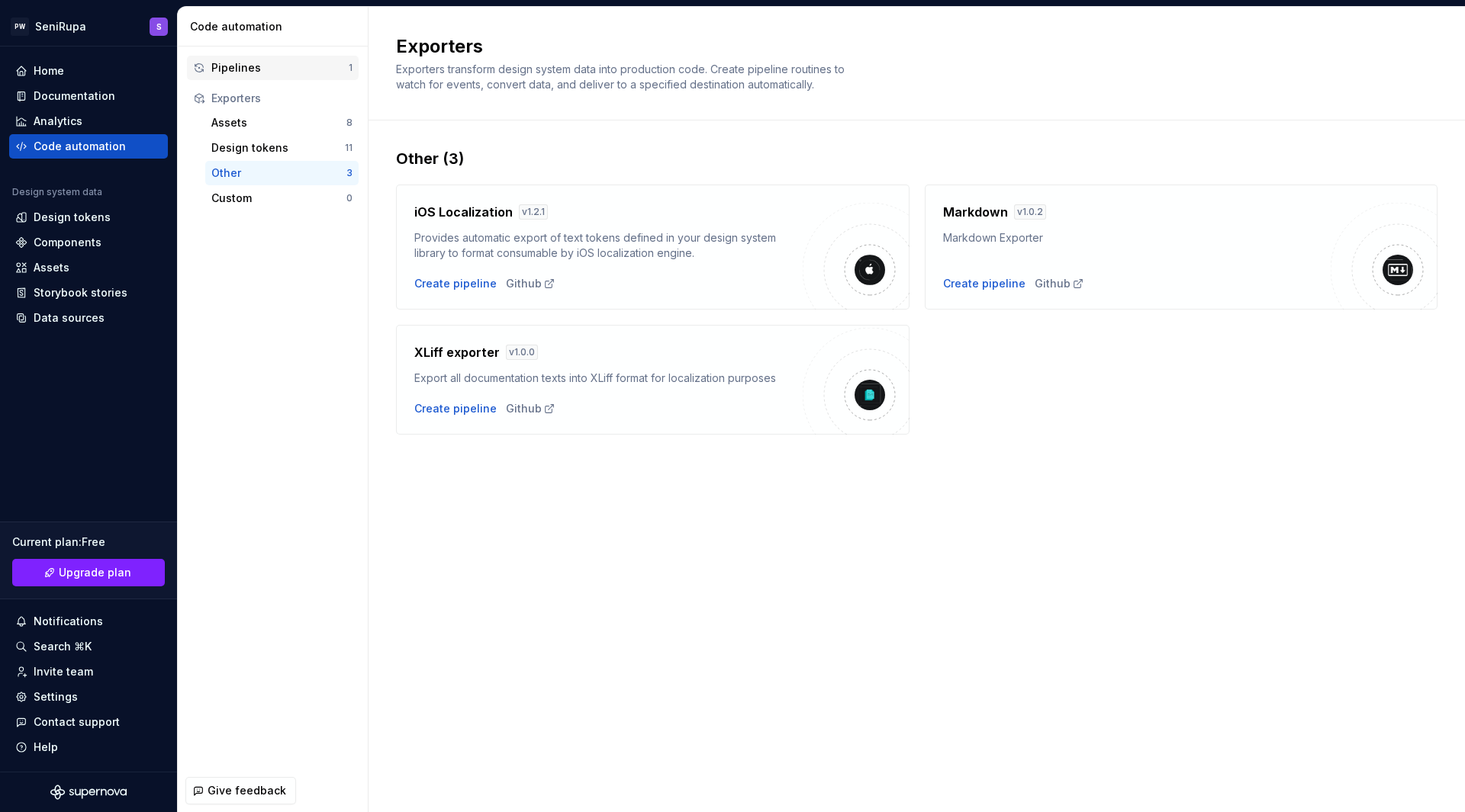
click at [253, 70] on div "Pipelines" at bounding box center [279, 68] width 137 height 16
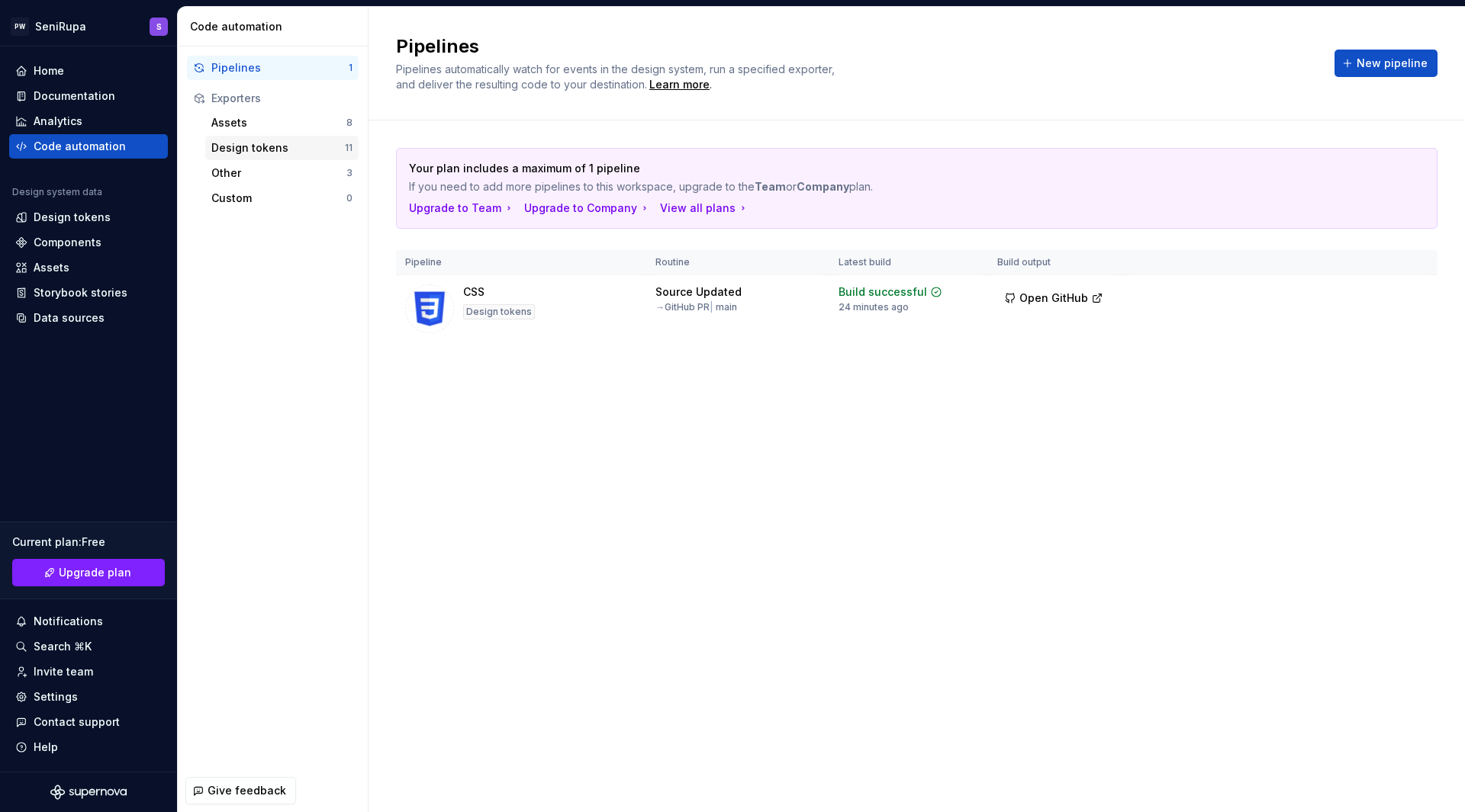
click at [248, 149] on div "Design tokens" at bounding box center [278, 148] width 134 height 16
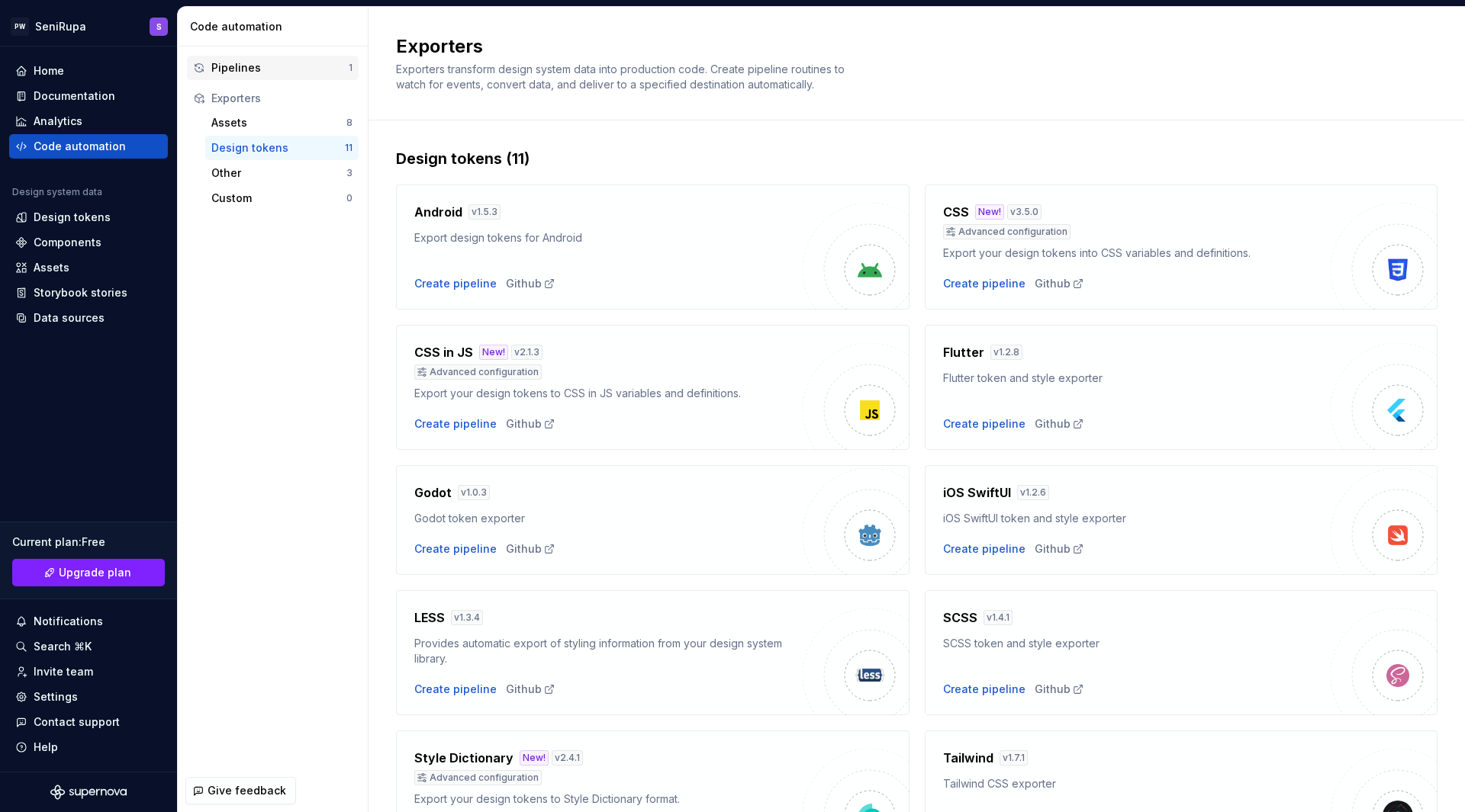
click at [238, 67] on div "Pipelines" at bounding box center [279, 68] width 137 height 16
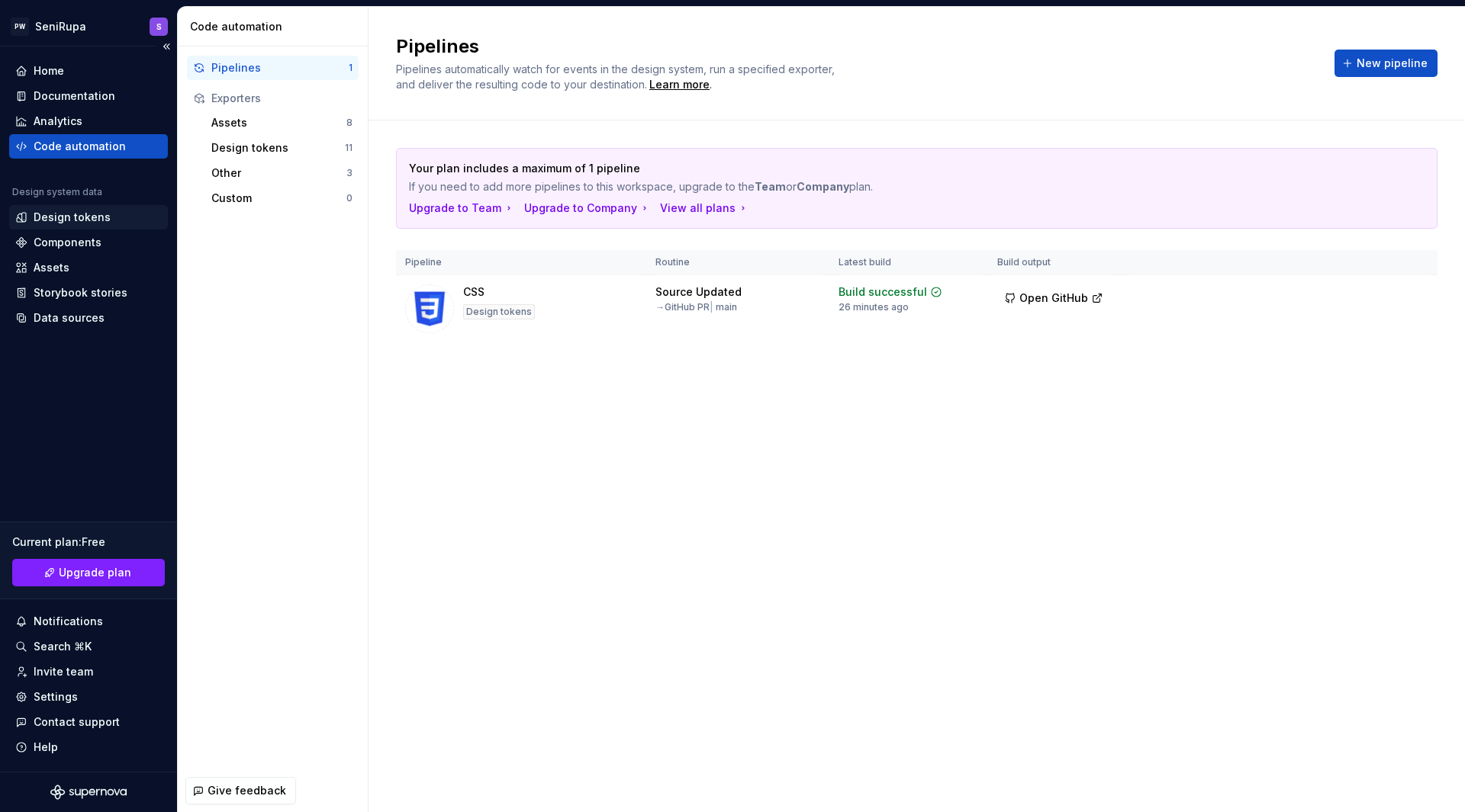
click at [116, 223] on div "Design tokens" at bounding box center [89, 217] width 147 height 16
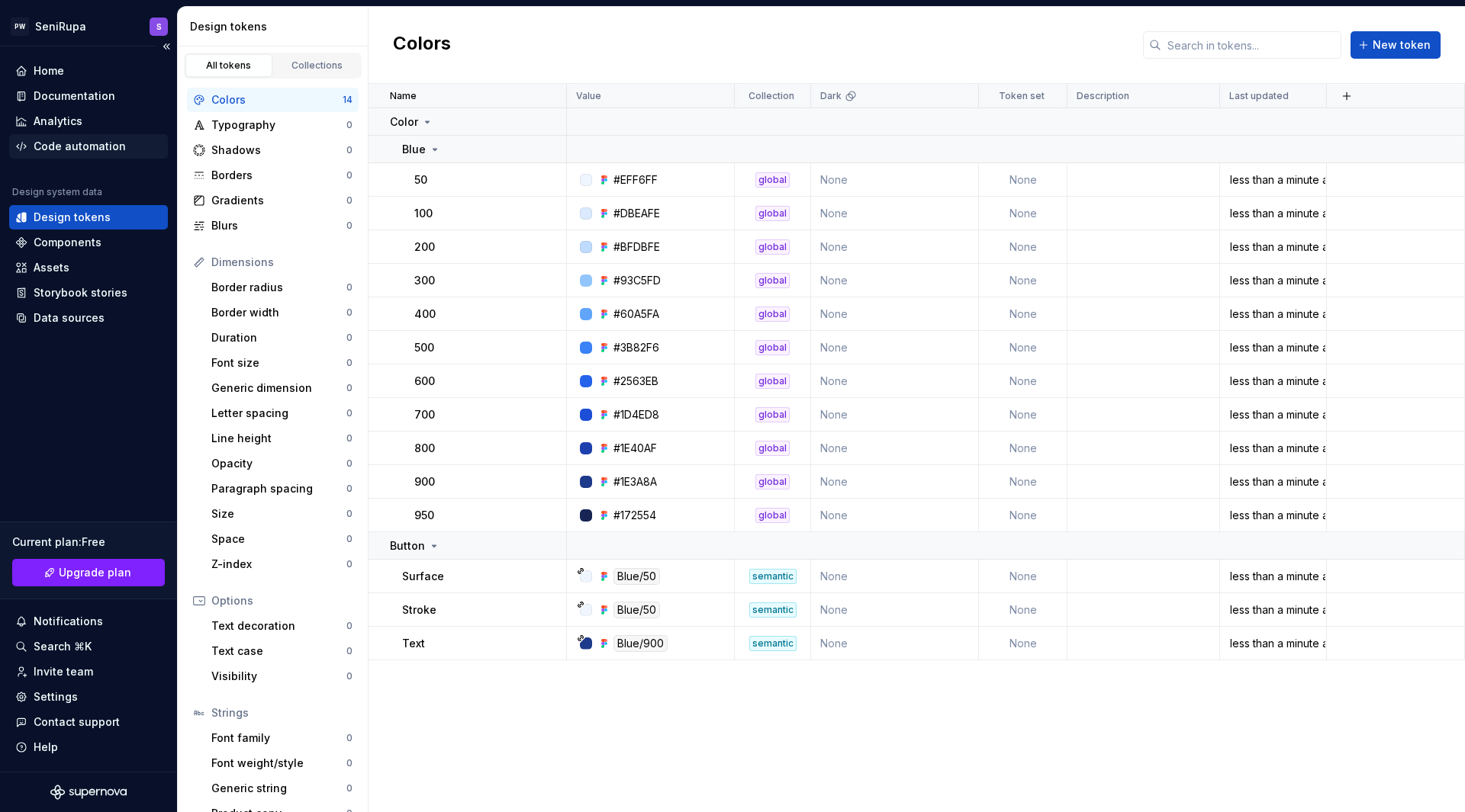
click at [119, 146] on div "Code automation" at bounding box center [79, 147] width 92 height 16
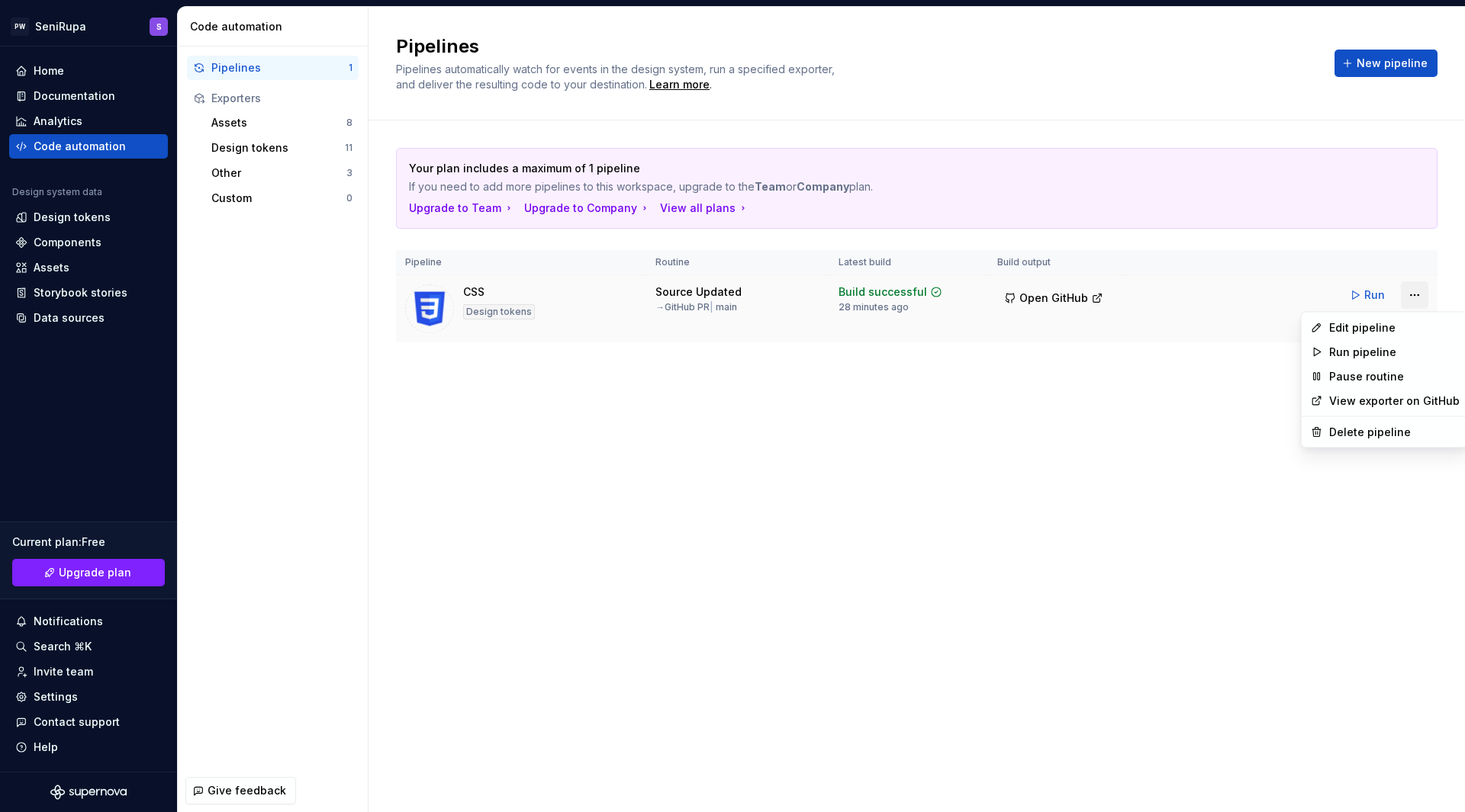
click at [1418, 294] on html "PW SeniRupa S Home Documentation Analytics Code automation Design system data D…" at bounding box center [732, 406] width 1465 height 812
click at [1363, 294] on button "Run" at bounding box center [1368, 295] width 53 height 28
